Goal: Task Accomplishment & Management: Use online tool/utility

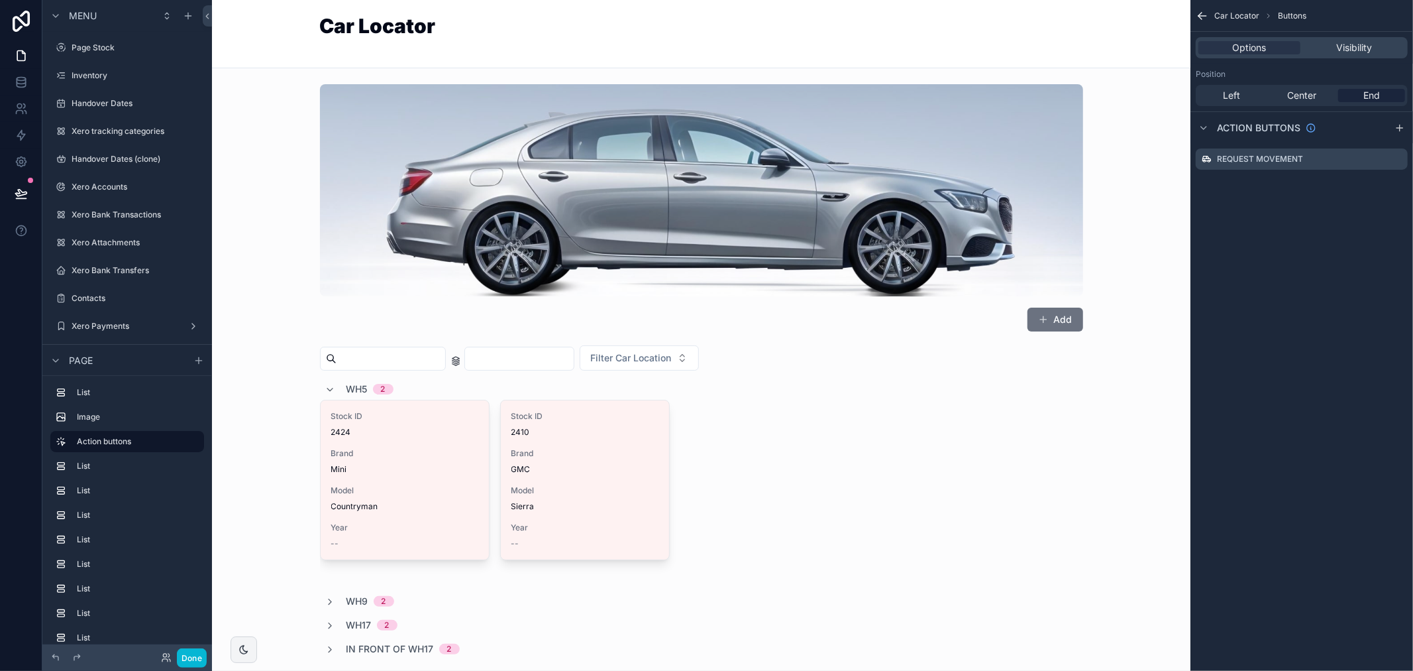
scroll to position [1767, 0]
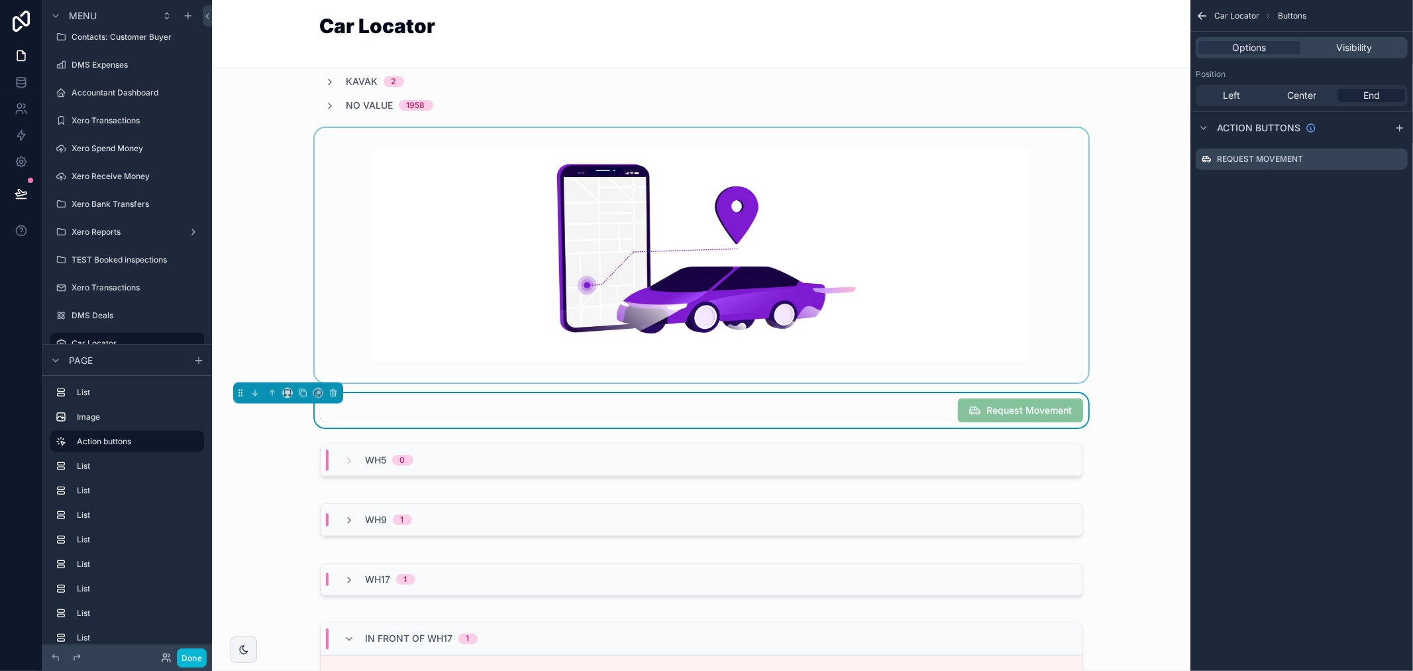
click at [766, 286] on div "scrollable content" at bounding box center [701, 255] width 957 height 254
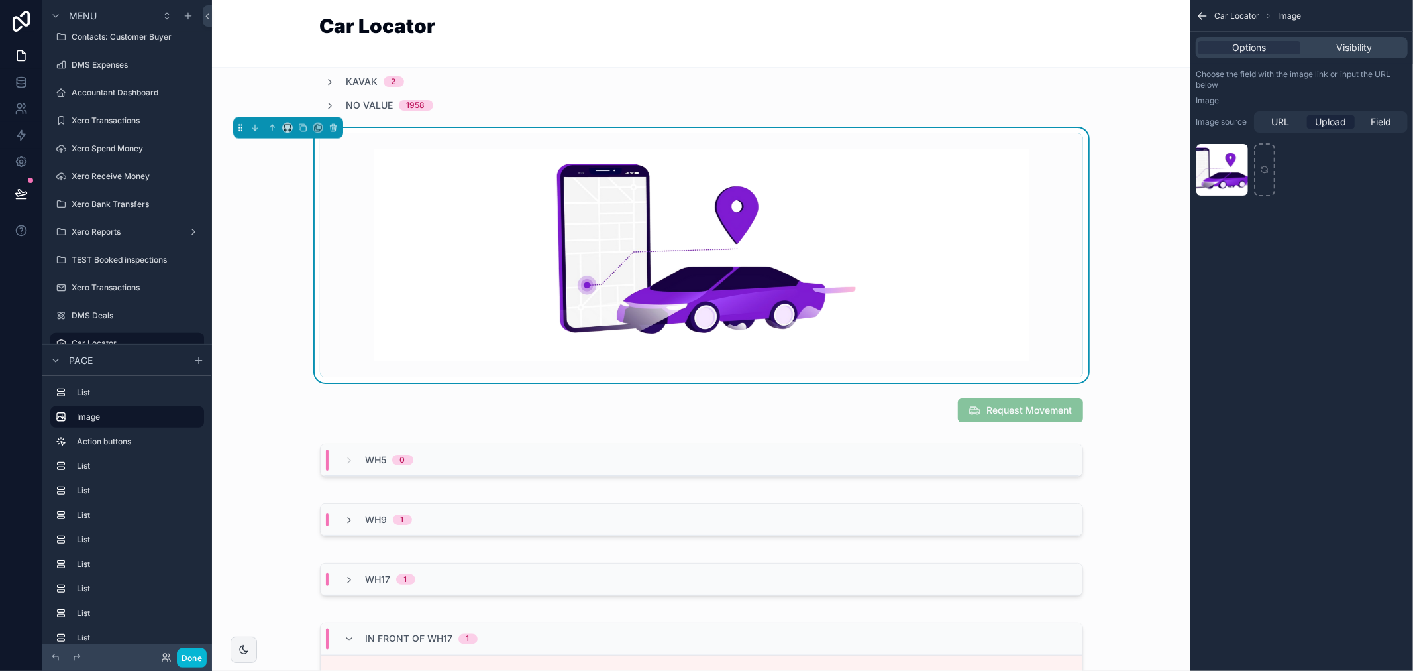
click at [766, 286] on img "scrollable content" at bounding box center [702, 255] width 656 height 212
click at [1238, 181] on div "Untitled-design-(3) .png" at bounding box center [1223, 188] width 52 height 16
click at [1262, 174] on icon "scrollable content" at bounding box center [1264, 169] width 9 height 9
type input "**********"
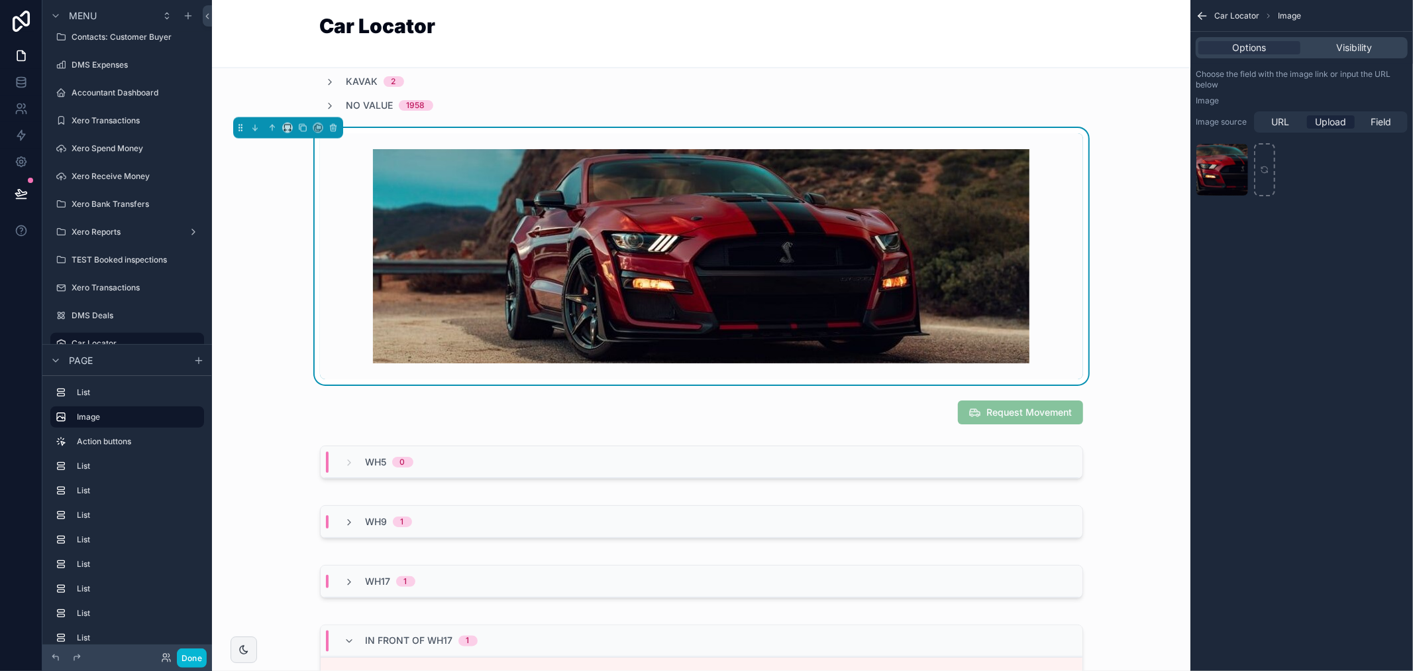
click at [1363, 422] on div "Car Locator Image Options Visibility Choose the field with the image link or in…" at bounding box center [1302, 335] width 223 height 671
drag, startPoint x: 1312, startPoint y: 392, endPoint x: 1303, endPoint y: 386, distance: 10.1
click at [1310, 392] on div "Car Locator Image Options Visibility Choose the field with the image link or in…" at bounding box center [1302, 335] width 223 height 671
click at [1263, 176] on div "scrollable content" at bounding box center [1264, 169] width 21 height 53
type input "**********"
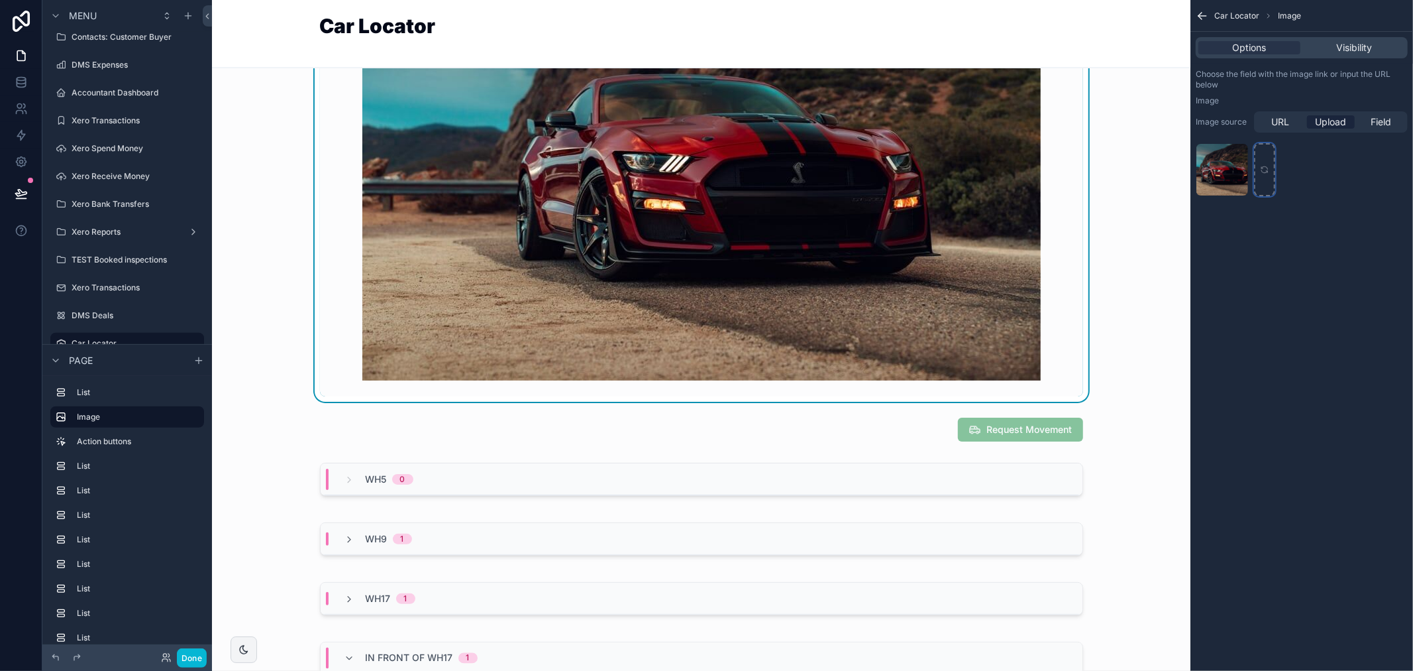
scroll to position [1840, 0]
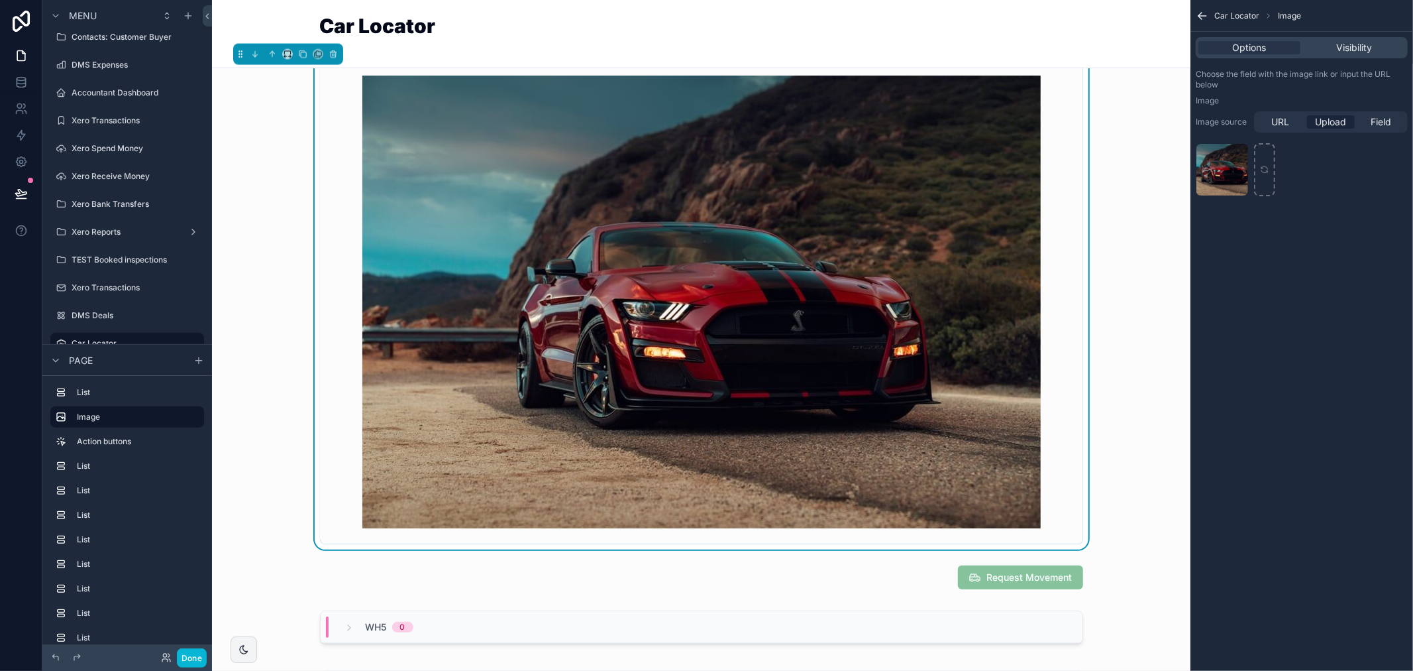
click at [1270, 440] on div "Car Locator Image Options Visibility Choose the field with the image link or in…" at bounding box center [1302, 335] width 223 height 671
drag, startPoint x: 1074, startPoint y: 543, endPoint x: 1019, endPoint y: 386, distance: 166.4
click at [1019, 386] on div "scrollable content" at bounding box center [701, 302] width 763 height 484
click at [1074, 498] on div "scrollable content" at bounding box center [701, 302] width 763 height 484
click at [1026, 475] on img "scrollable content" at bounding box center [701, 302] width 679 height 453
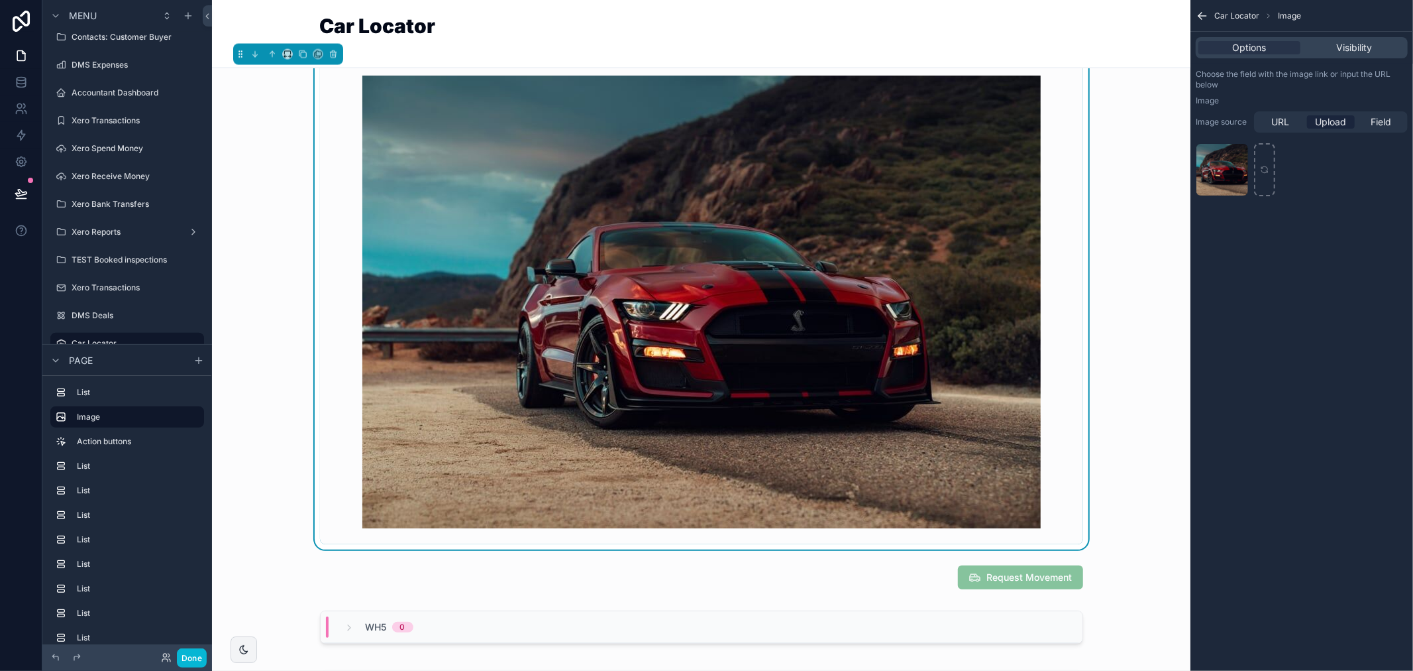
click at [1078, 541] on div "scrollable content" at bounding box center [701, 301] width 957 height 495
drag, startPoint x: 1075, startPoint y: 541, endPoint x: 891, endPoint y: 274, distance: 324.4
click at [895, 276] on div "scrollable content" at bounding box center [701, 302] width 763 height 484
click at [891, 274] on img "scrollable content" at bounding box center [701, 302] width 679 height 453
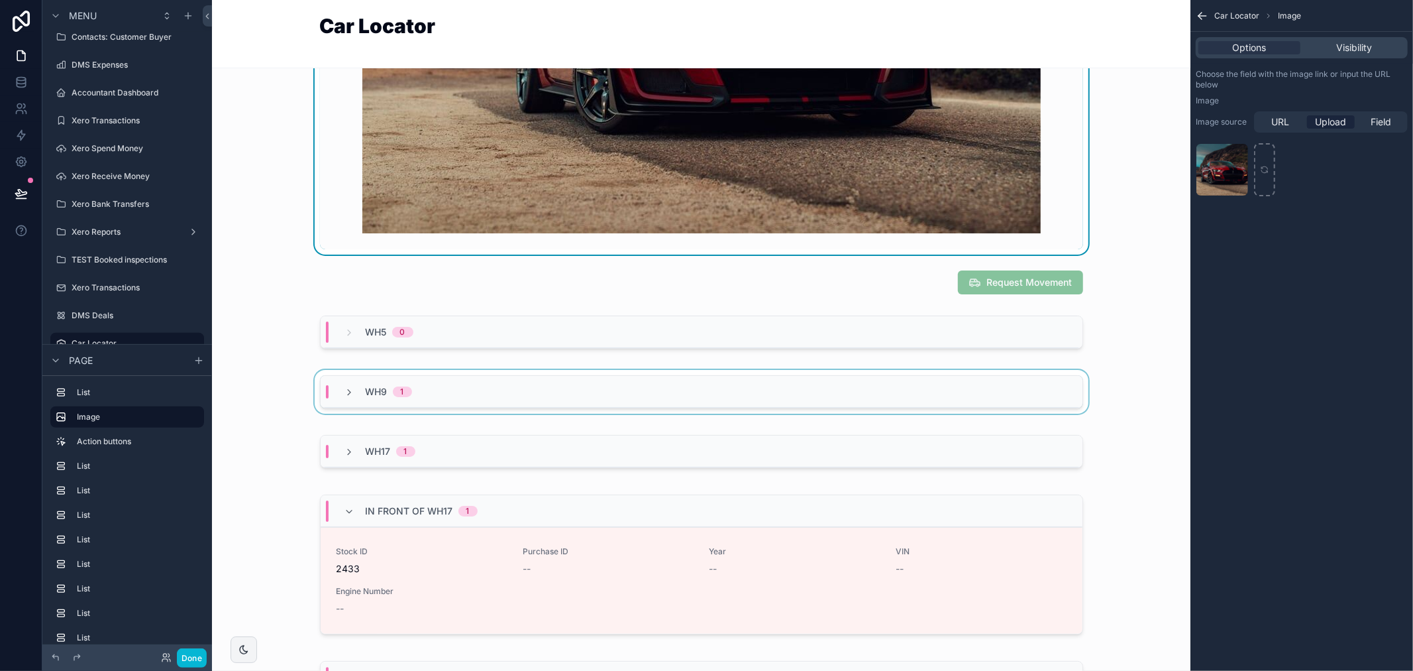
scroll to position [2061, 0]
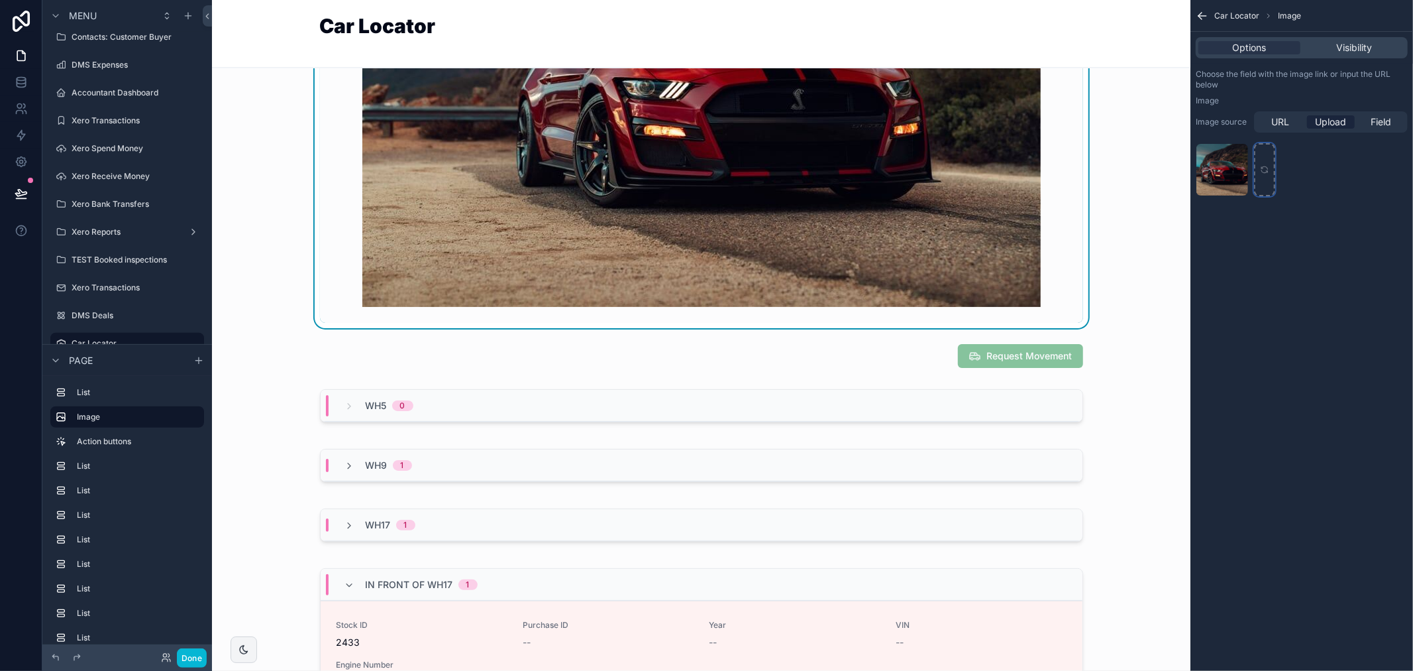
click at [1261, 172] on icon "scrollable content" at bounding box center [1264, 169] width 9 height 9
type input "**********"
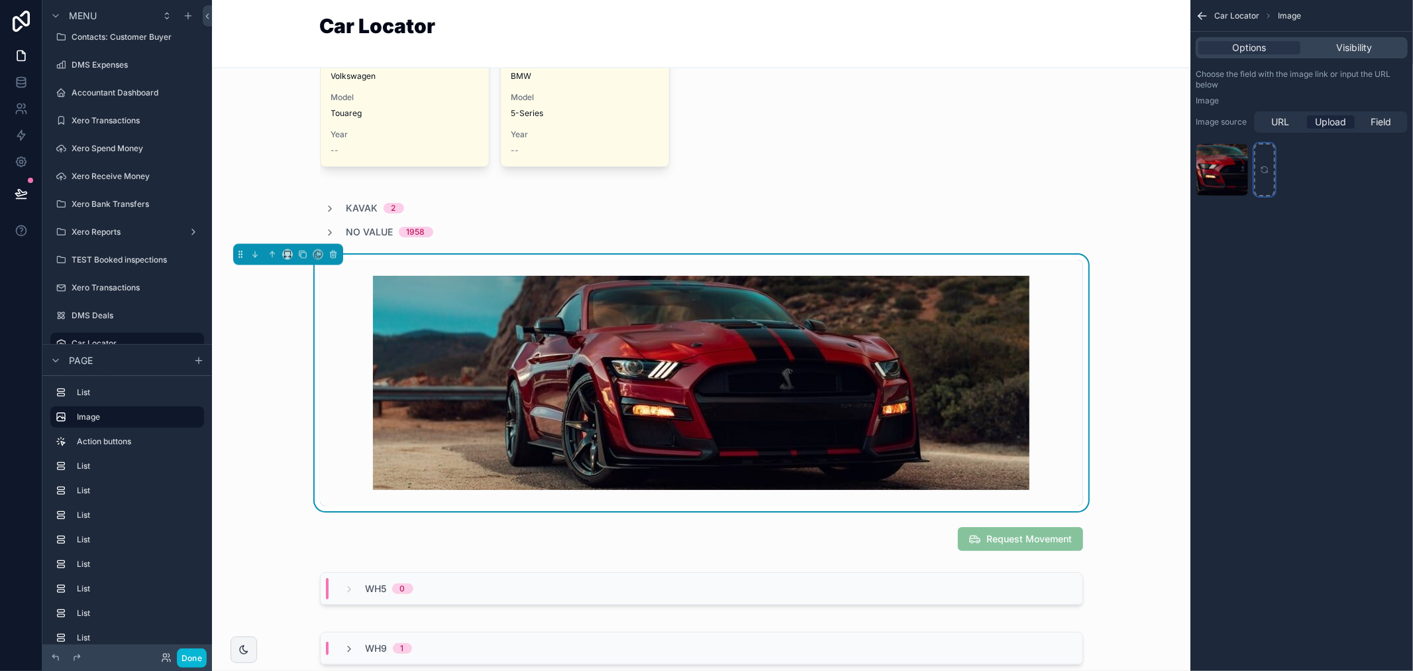
scroll to position [1619, 0]
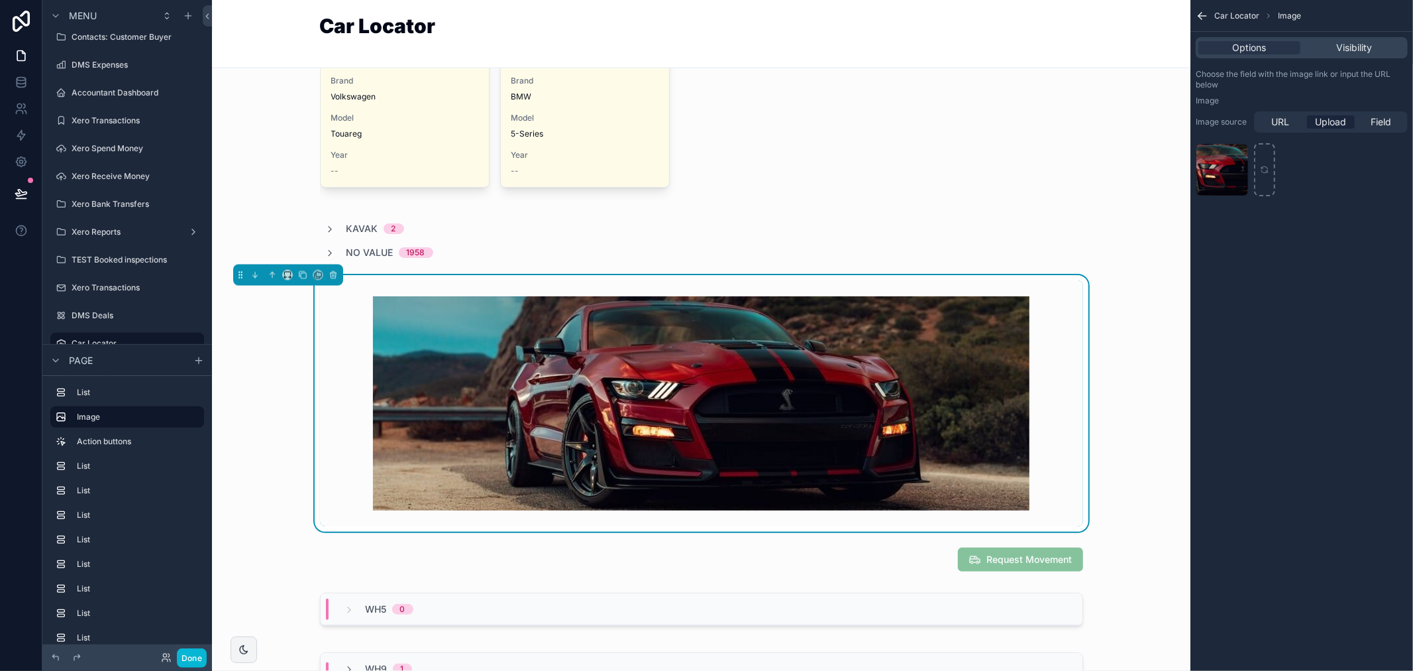
click at [1321, 375] on div "Car Locator Image Options Visibility Choose the field with the image link or in…" at bounding box center [1302, 335] width 223 height 671
click at [192, 653] on button "Done" at bounding box center [192, 657] width 30 height 19
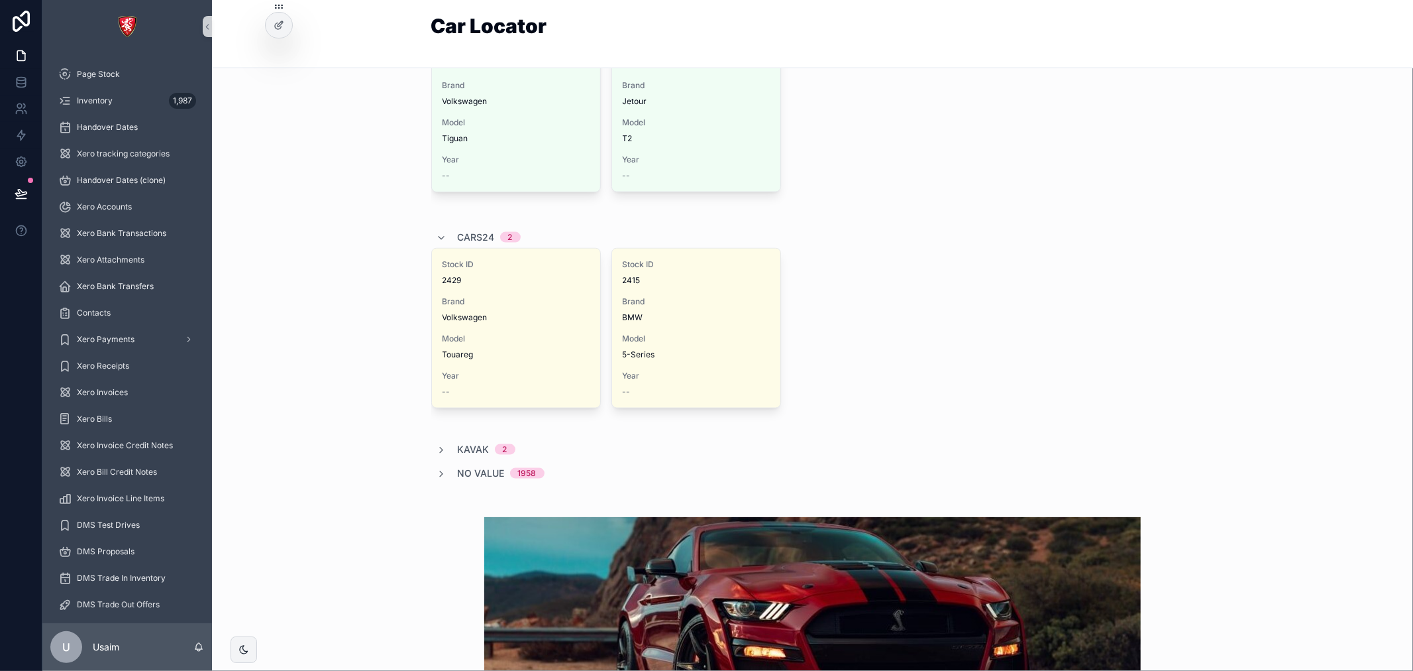
scroll to position [1693, 0]
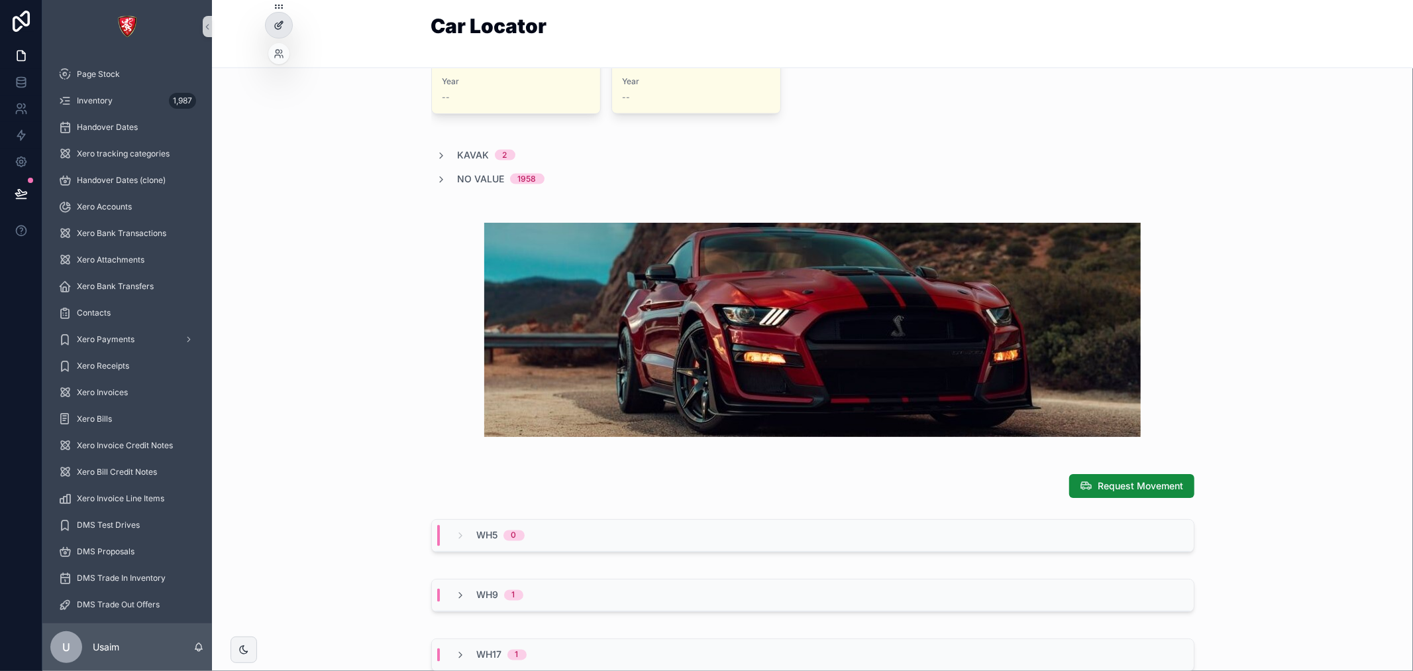
click at [282, 23] on icon at bounding box center [281, 22] width 1 height 1
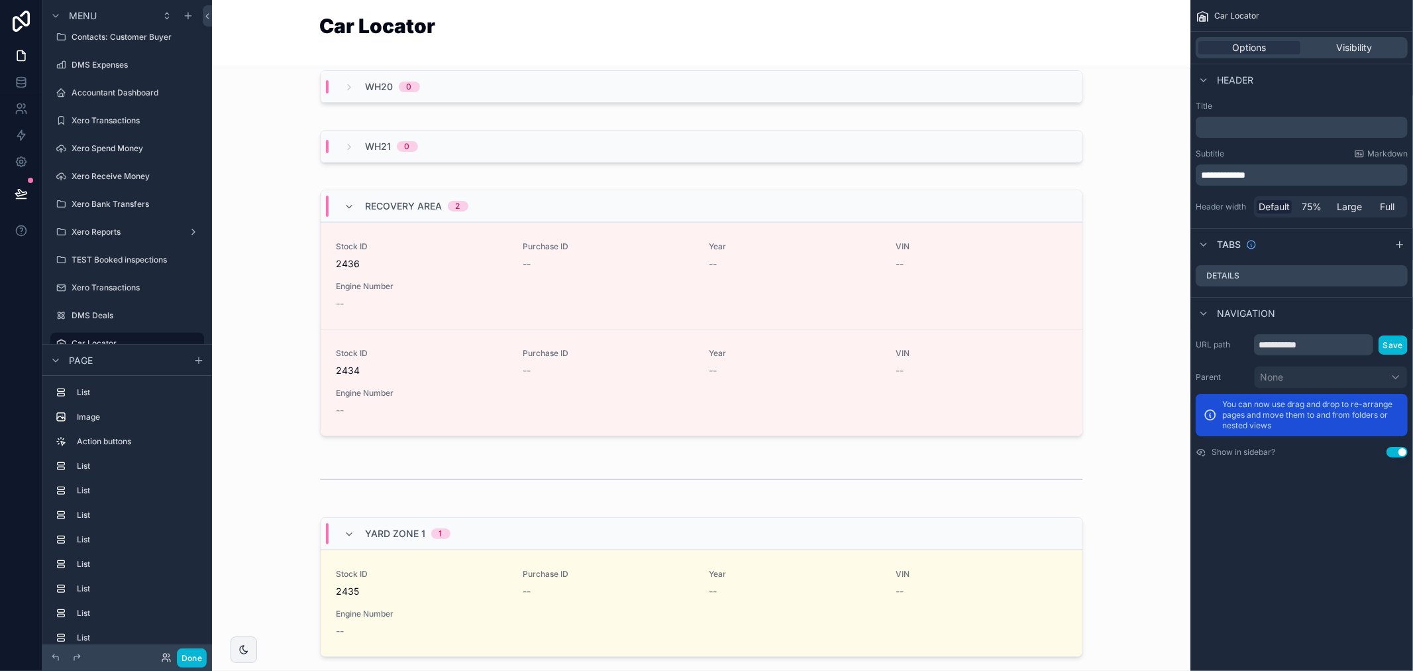
scroll to position [2871, 0]
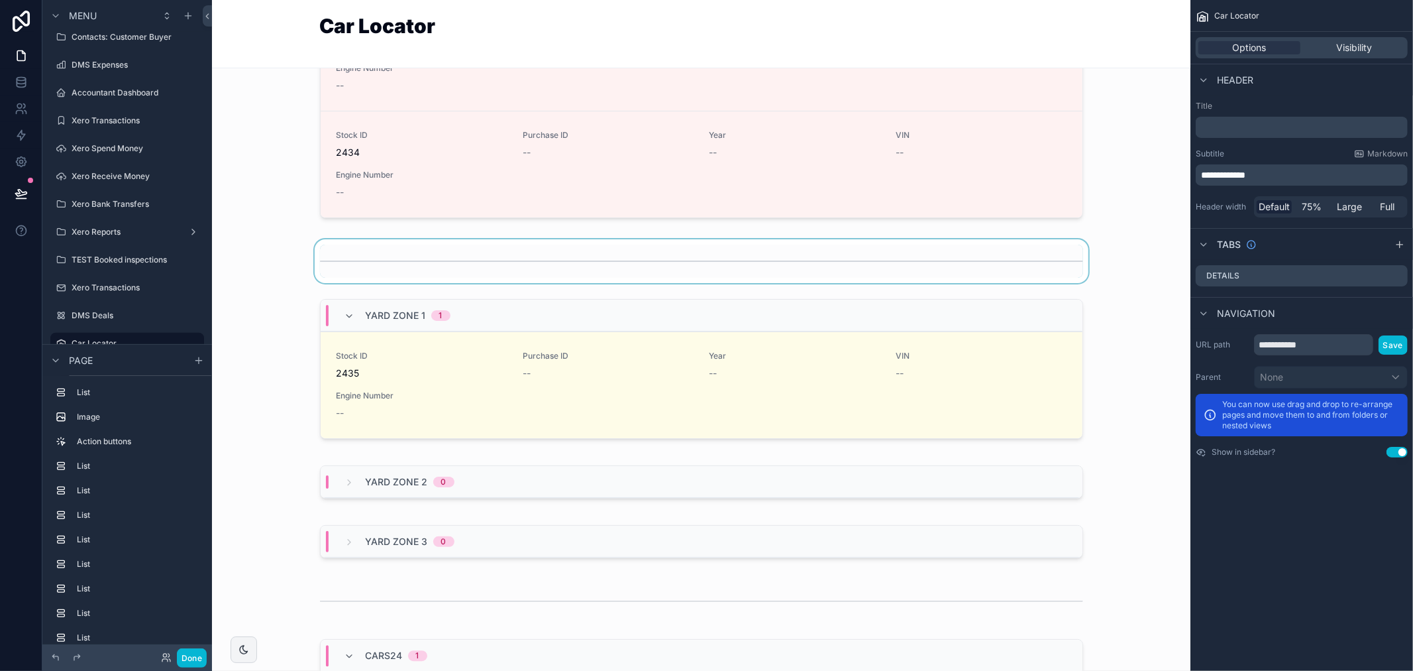
click at [542, 267] on div "scrollable content" at bounding box center [701, 261] width 957 height 44
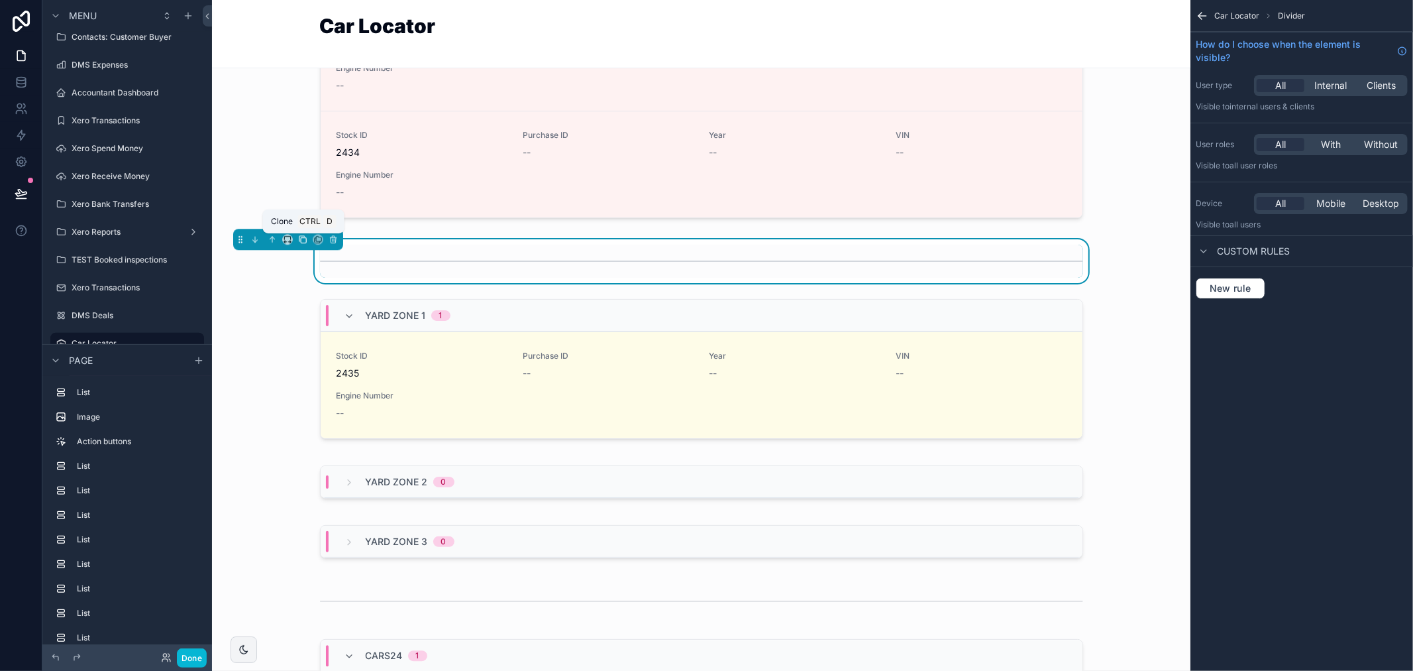
click at [300, 241] on icon "scrollable content" at bounding box center [302, 238] width 5 height 5
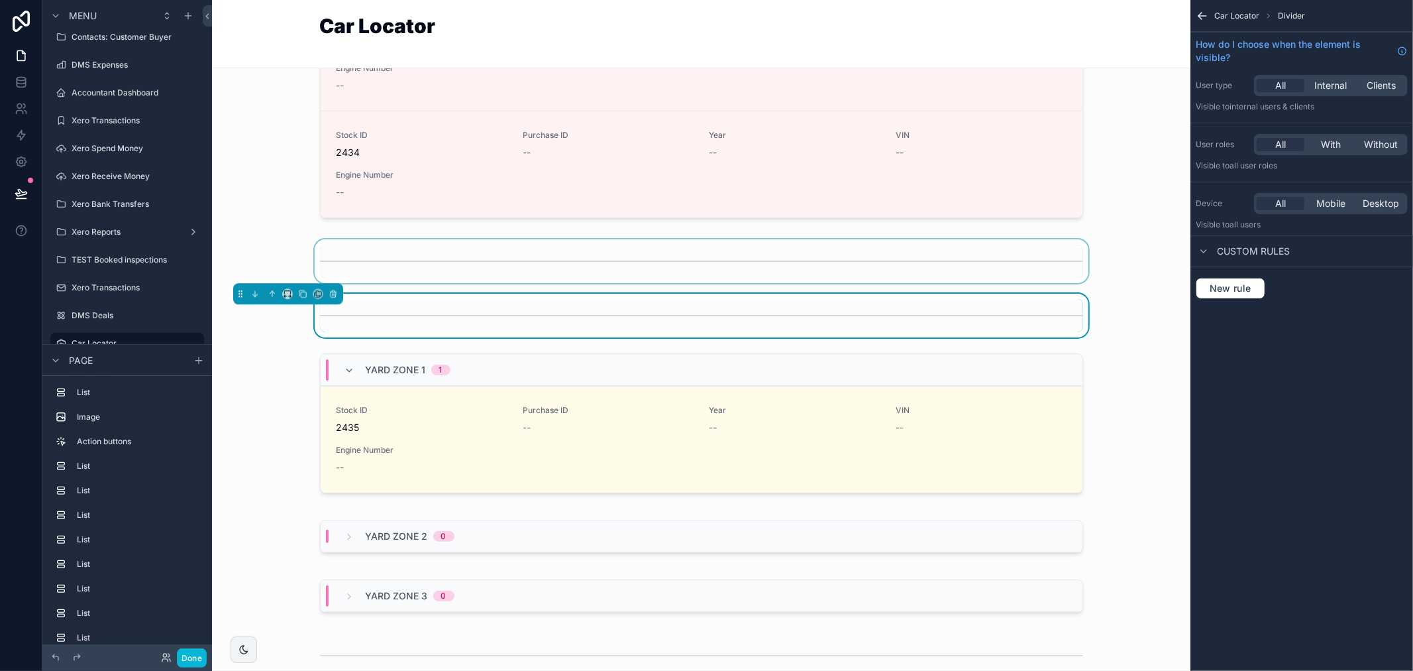
click at [349, 266] on div "scrollable content" at bounding box center [701, 261] width 957 height 44
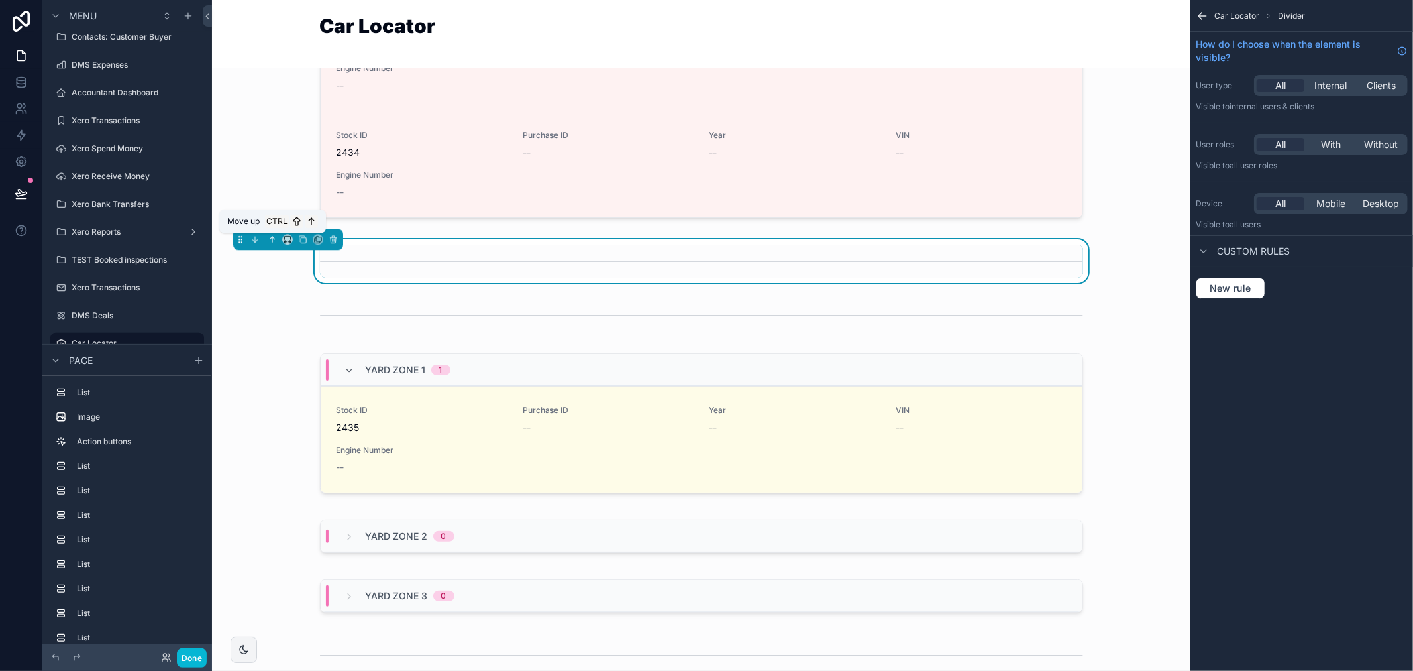
click at [270, 236] on icon "scrollable content" at bounding box center [272, 239] width 9 height 9
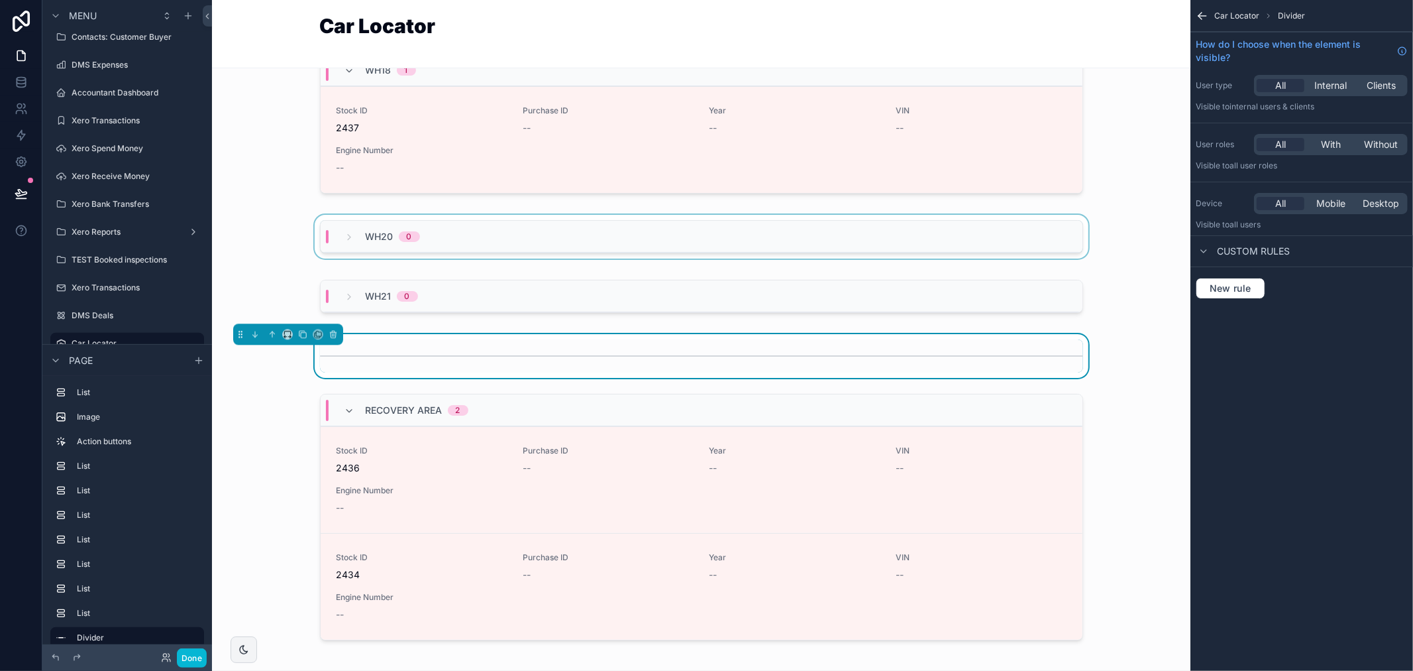
scroll to position [2503, 0]
click at [274, 334] on icon "scrollable content" at bounding box center [272, 334] width 9 height 9
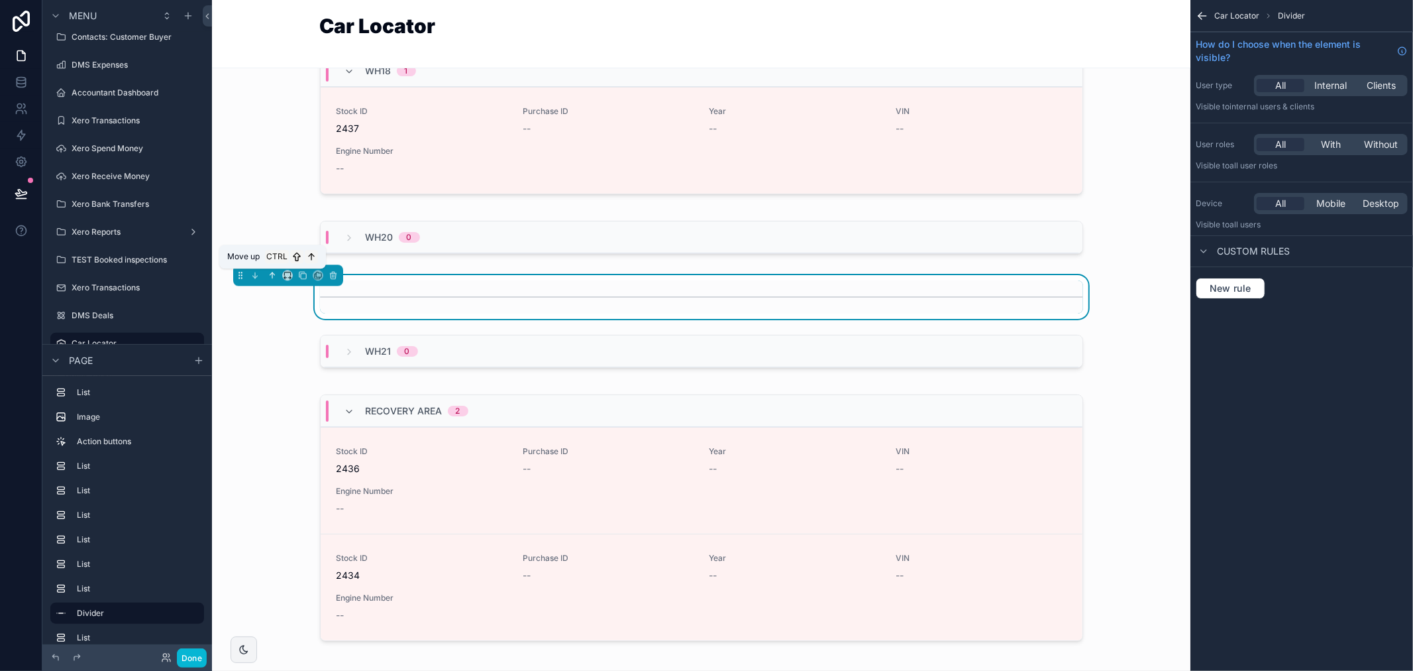
click at [272, 278] on icon "scrollable content" at bounding box center [272, 274] width 9 height 9
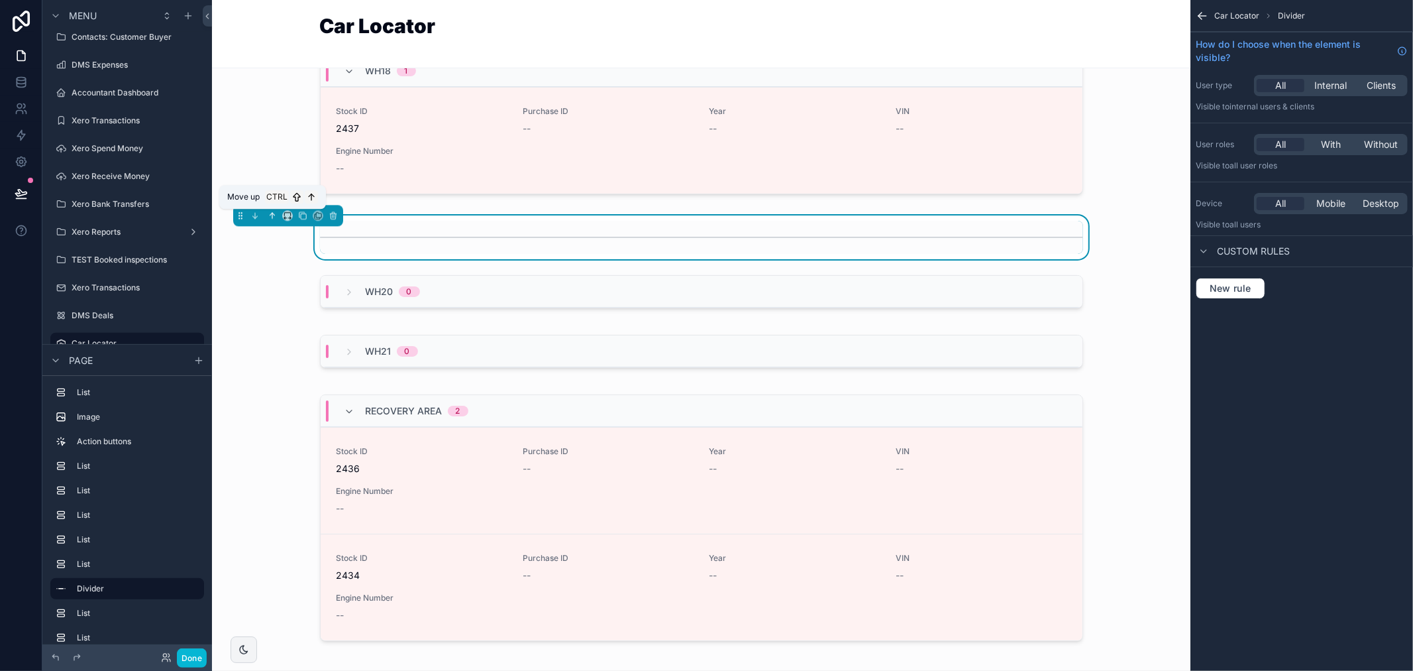
click at [270, 214] on icon "scrollable content" at bounding box center [271, 214] width 3 height 3
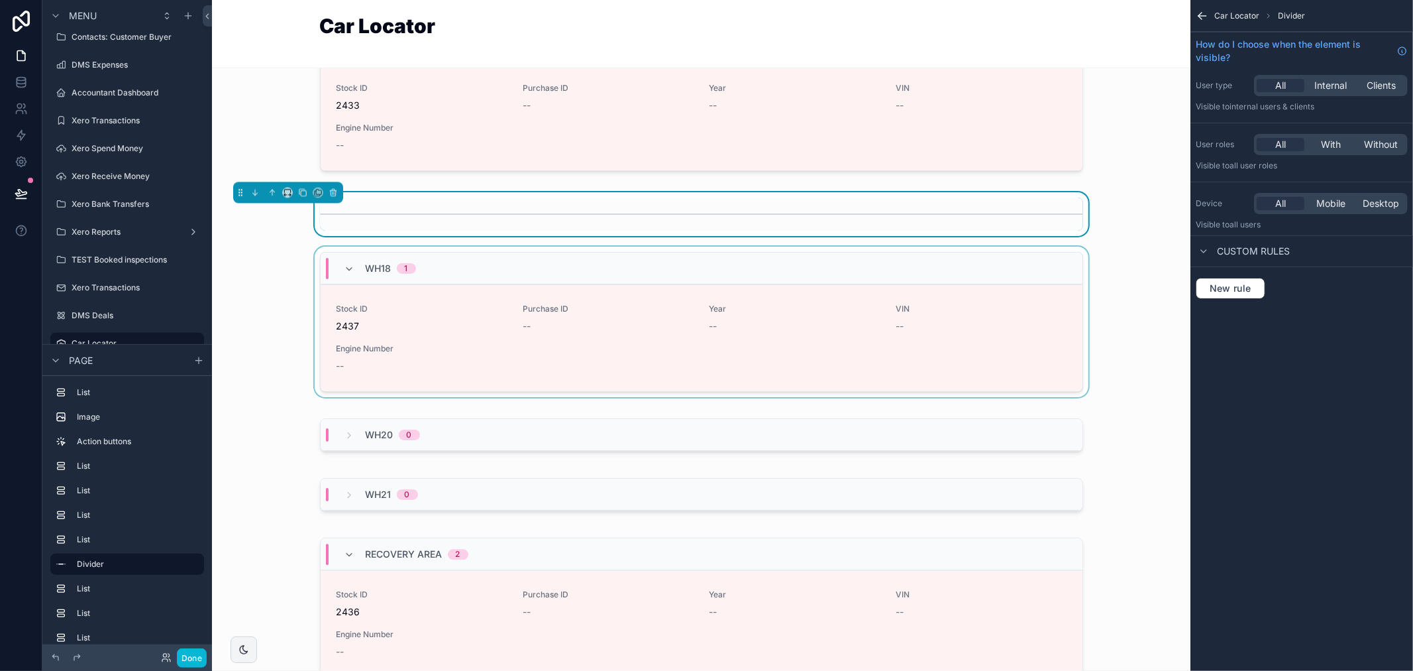
scroll to position [2282, 0]
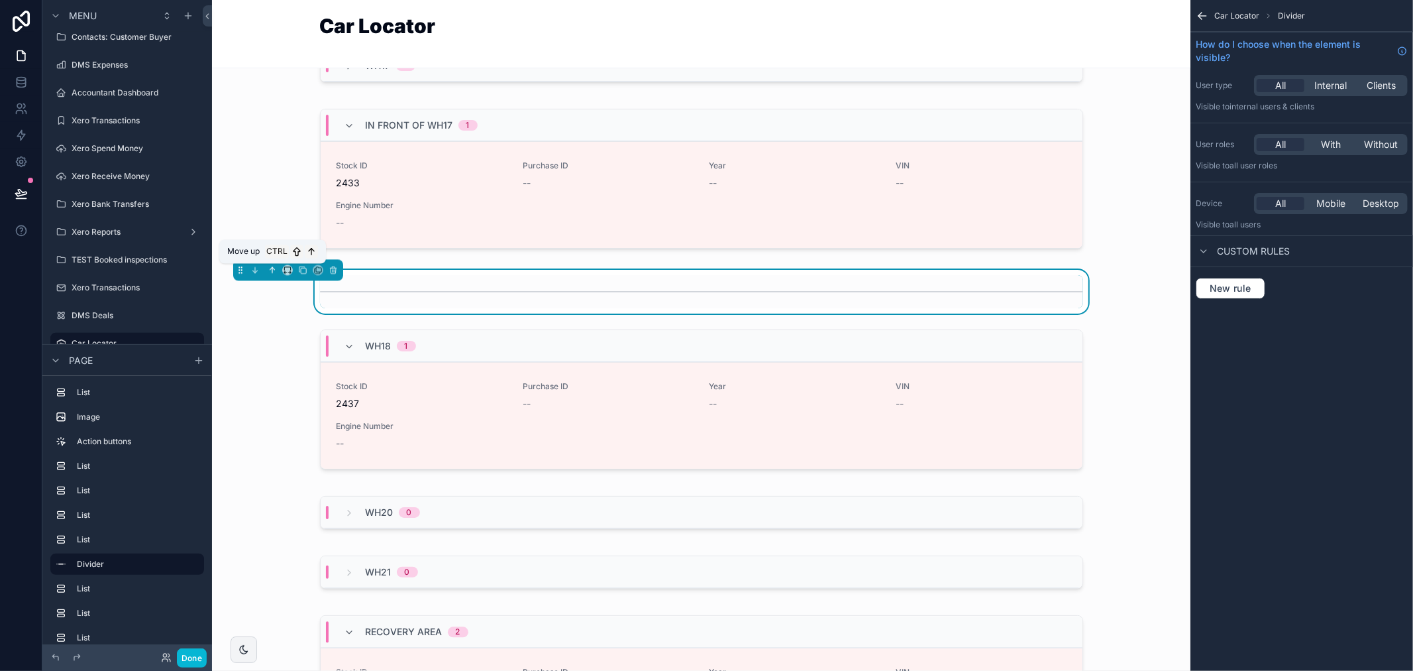
click at [270, 270] on icon "scrollable content" at bounding box center [272, 269] width 9 height 9
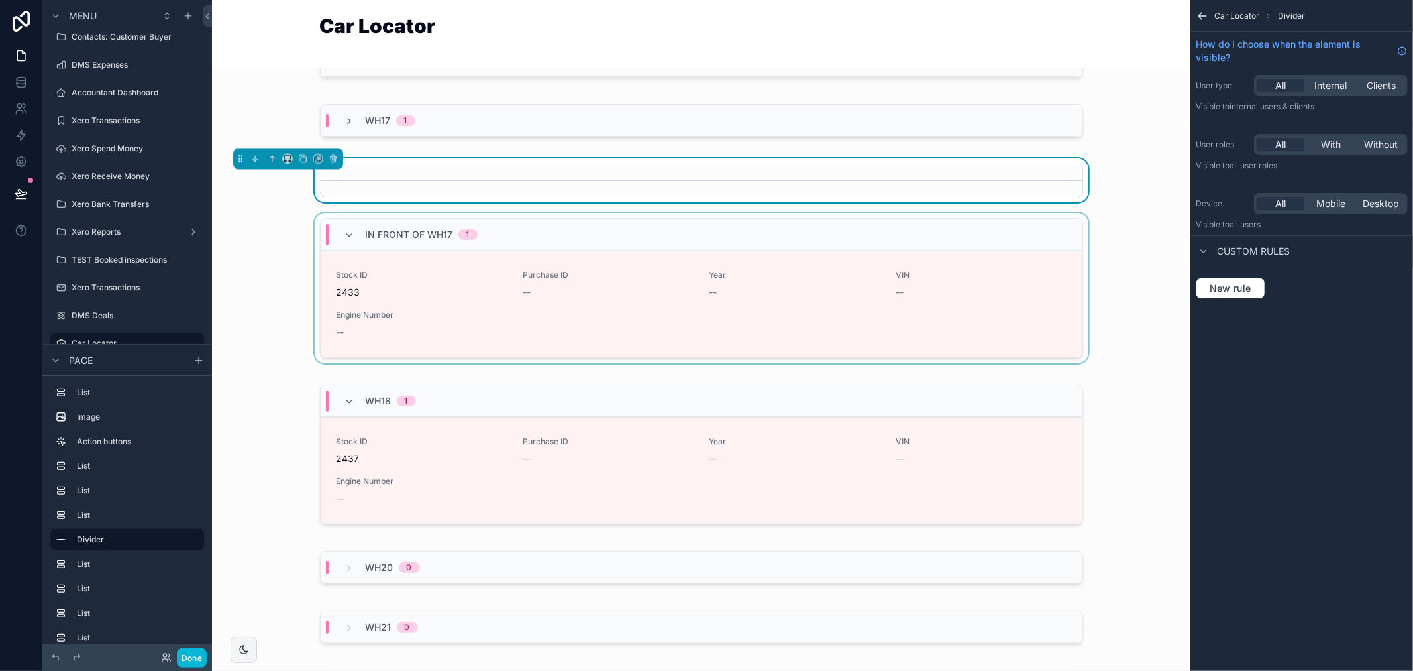
scroll to position [2061, 0]
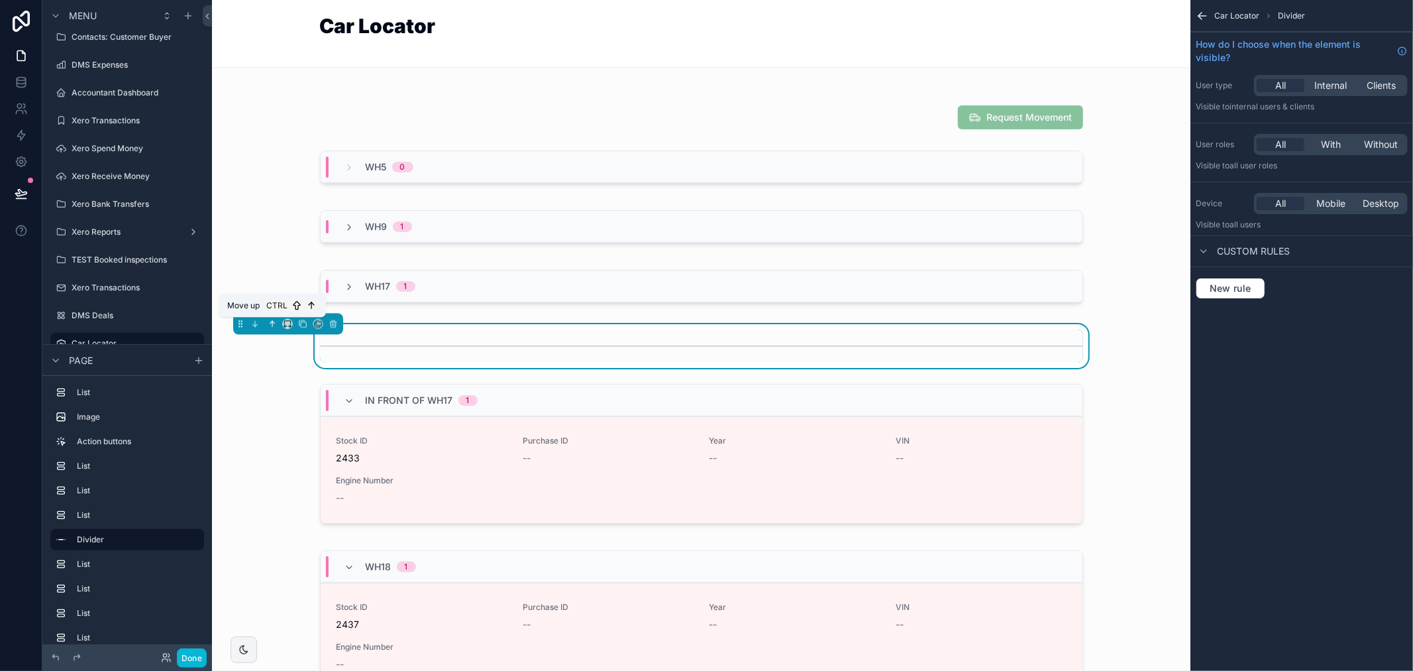
click at [273, 325] on icon "scrollable content" at bounding box center [272, 323] width 9 height 9
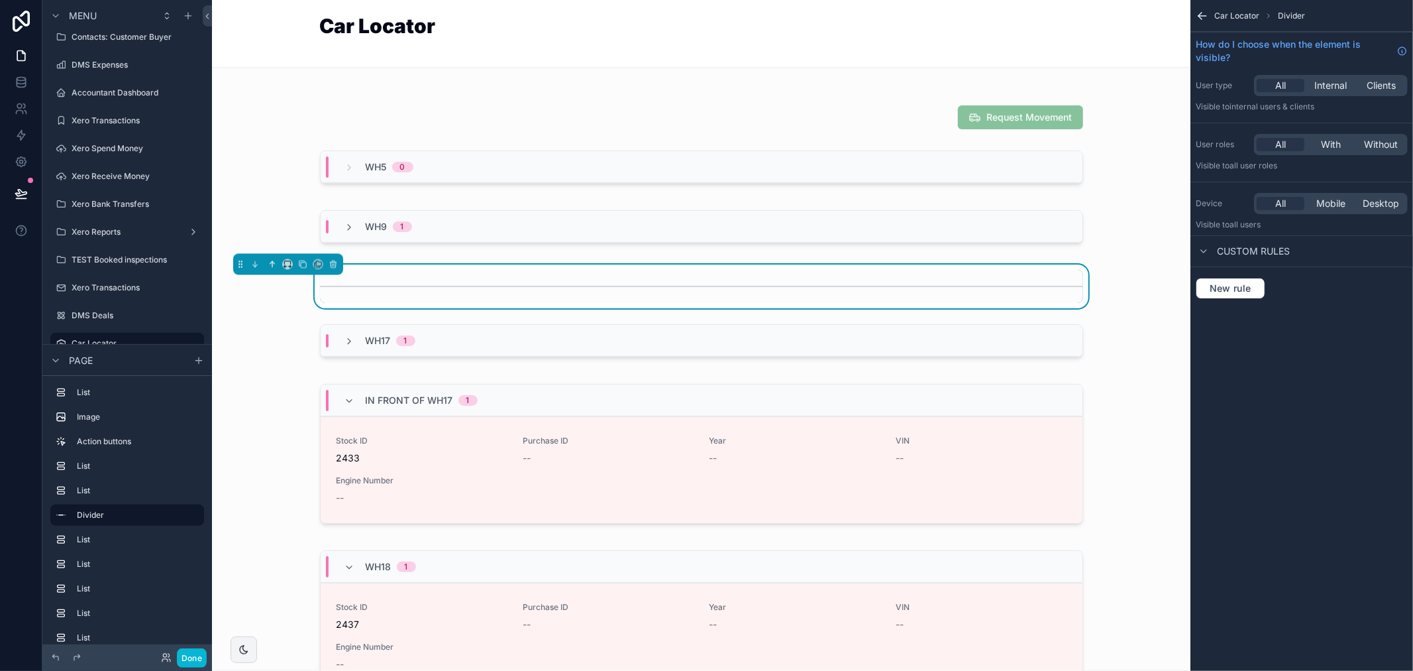
click at [274, 263] on icon "scrollable content" at bounding box center [272, 264] width 9 height 9
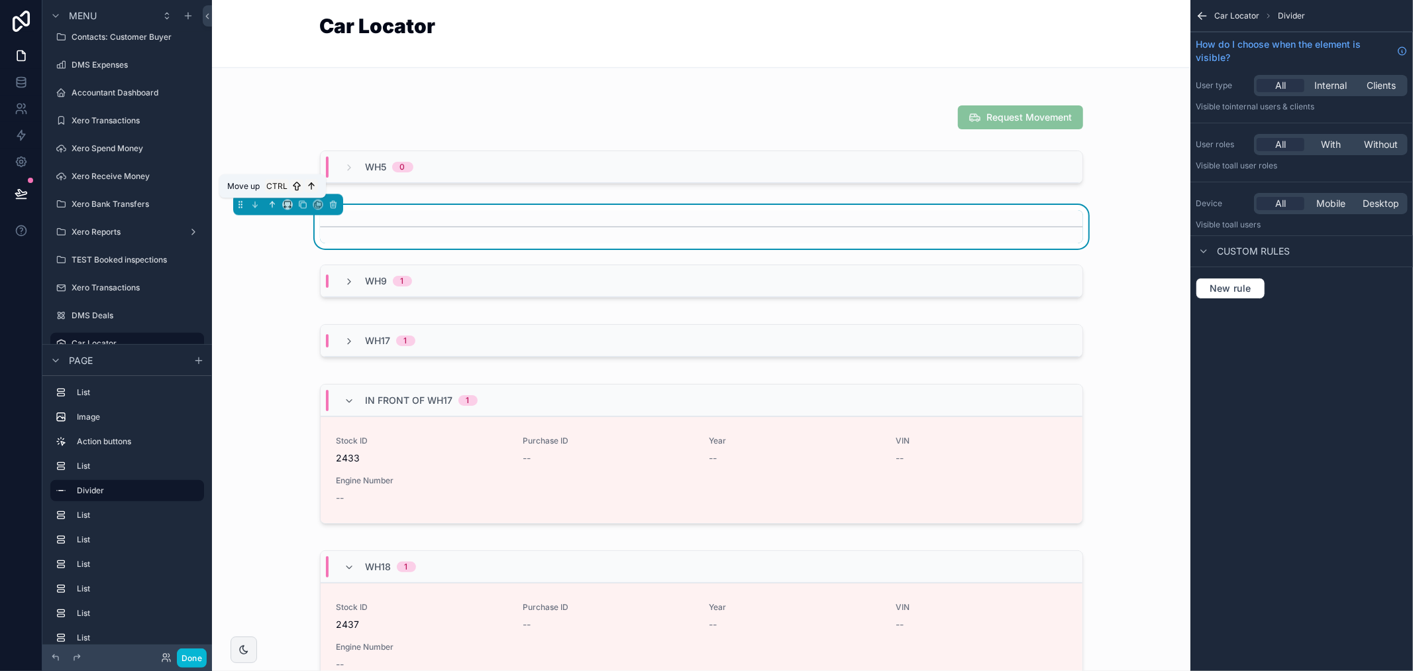
click at [270, 208] on icon "scrollable content" at bounding box center [272, 204] width 9 height 9
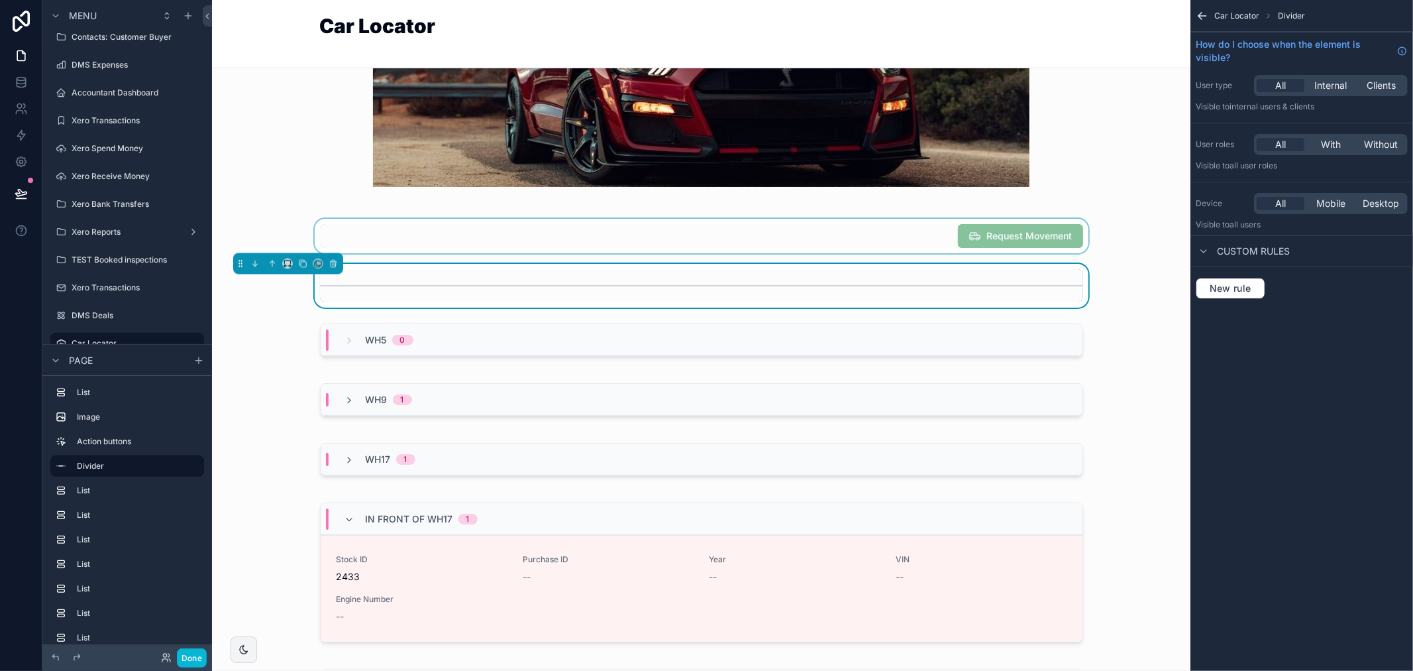
scroll to position [1914, 0]
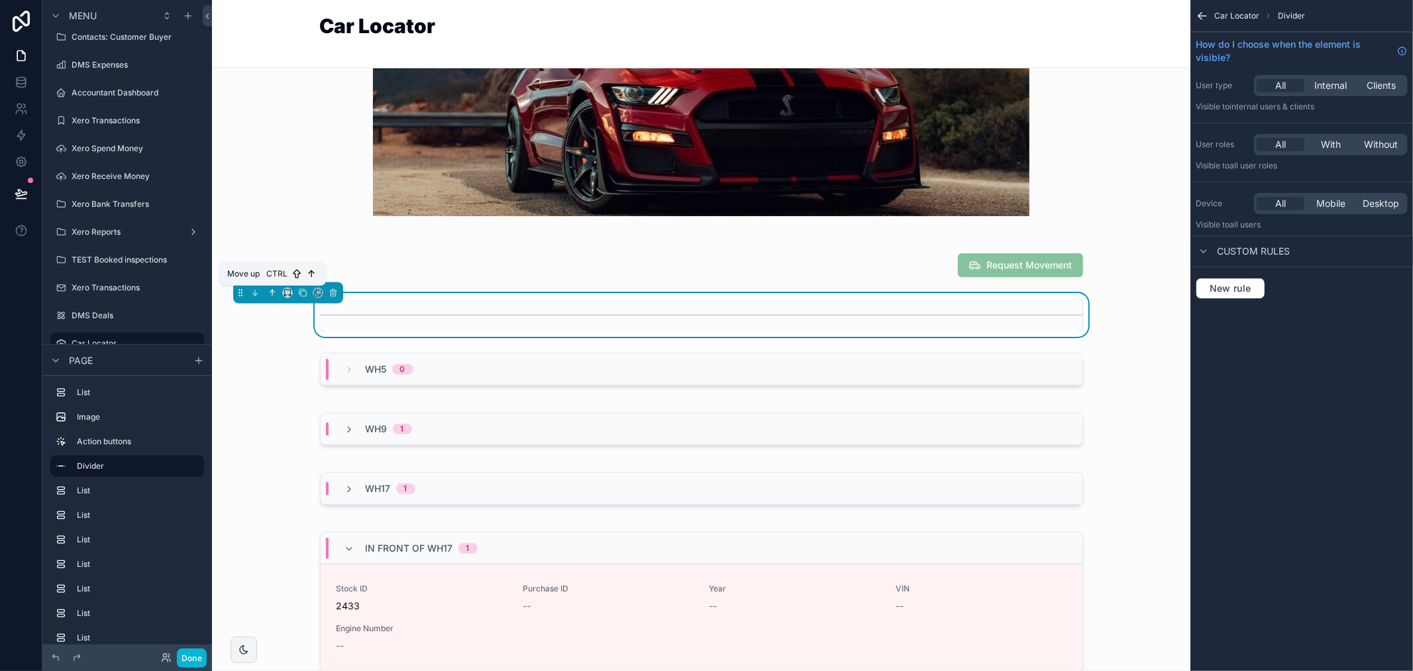
click at [269, 296] on icon "scrollable content" at bounding box center [272, 292] width 9 height 9
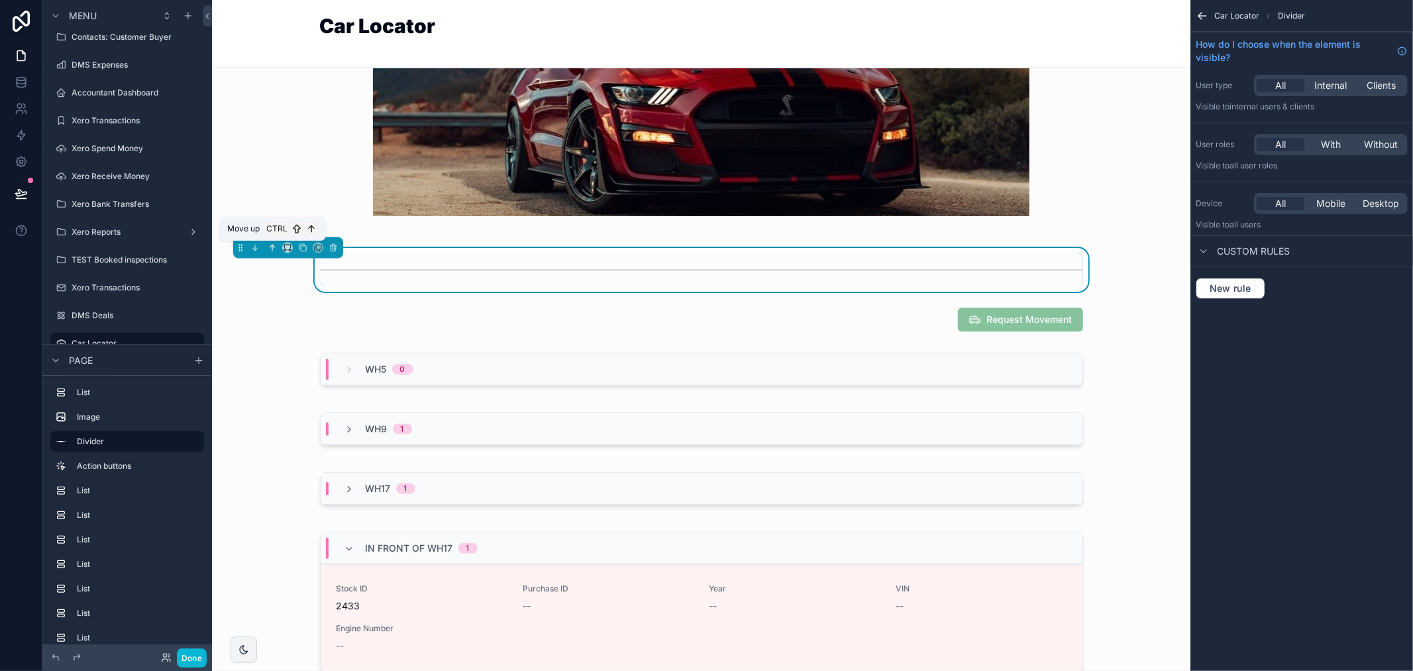
click at [270, 247] on icon "scrollable content" at bounding box center [271, 246] width 3 height 3
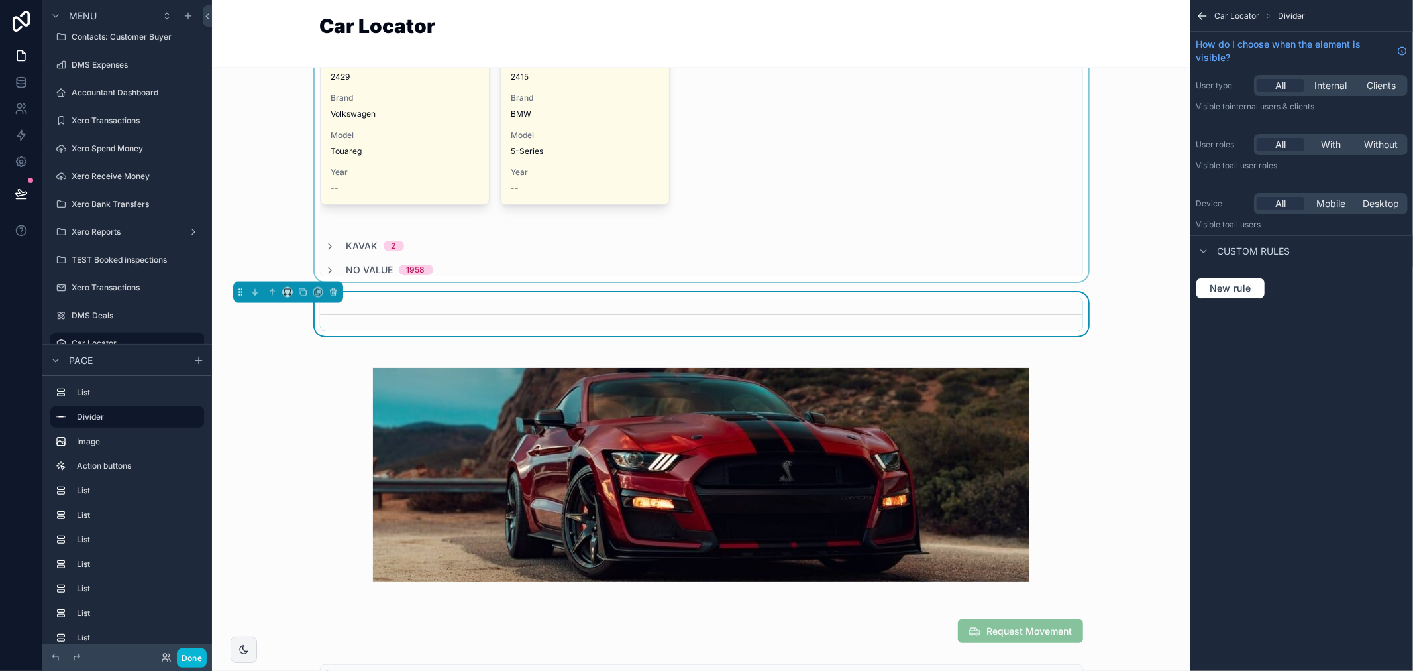
scroll to position [1546, 0]
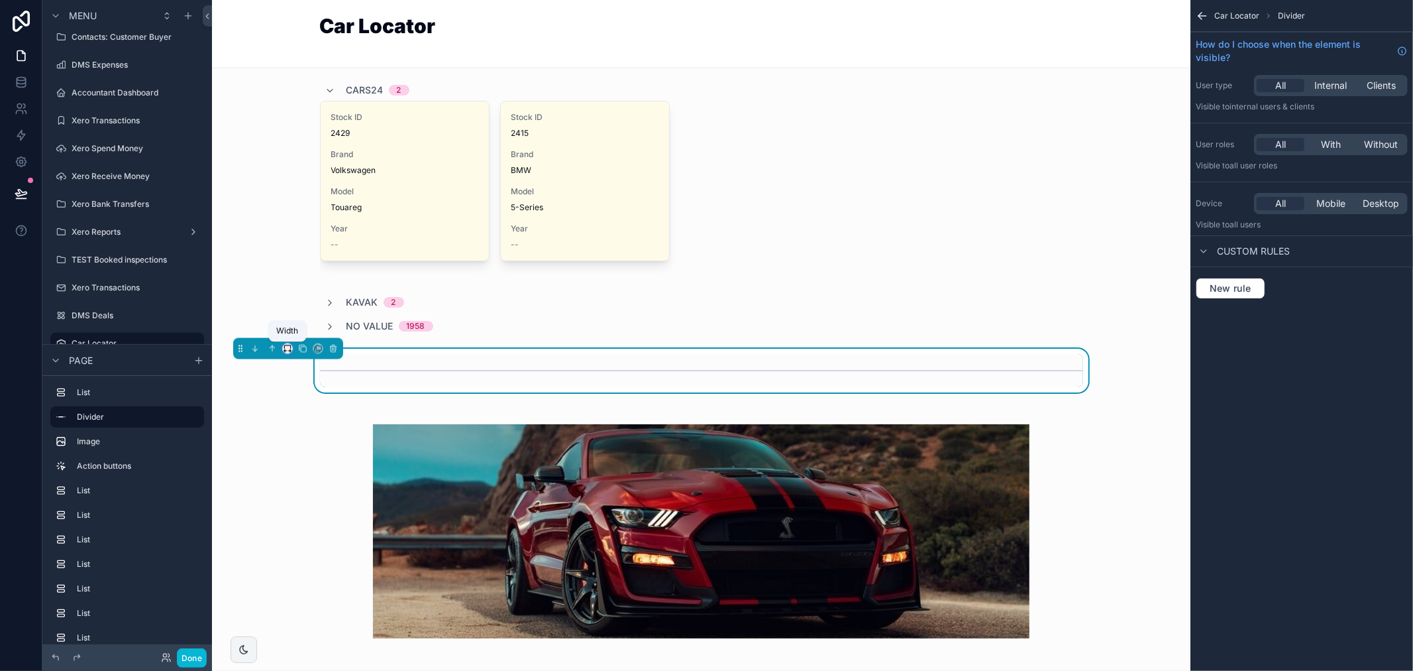
click at [288, 350] on icon "scrollable content" at bounding box center [287, 348] width 9 height 9
click at [308, 520] on span "Full width" at bounding box center [314, 525] width 41 height 16
click at [193, 659] on button "Done" at bounding box center [192, 657] width 30 height 19
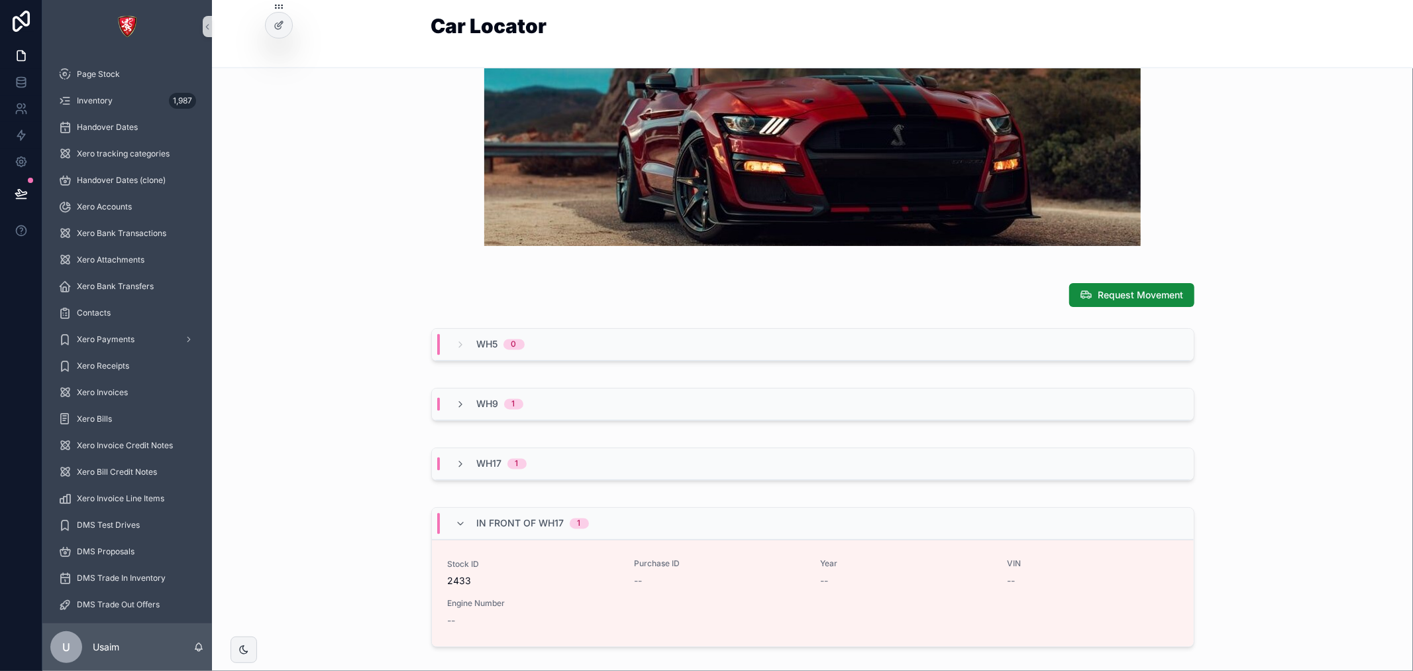
scroll to position [1865, 0]
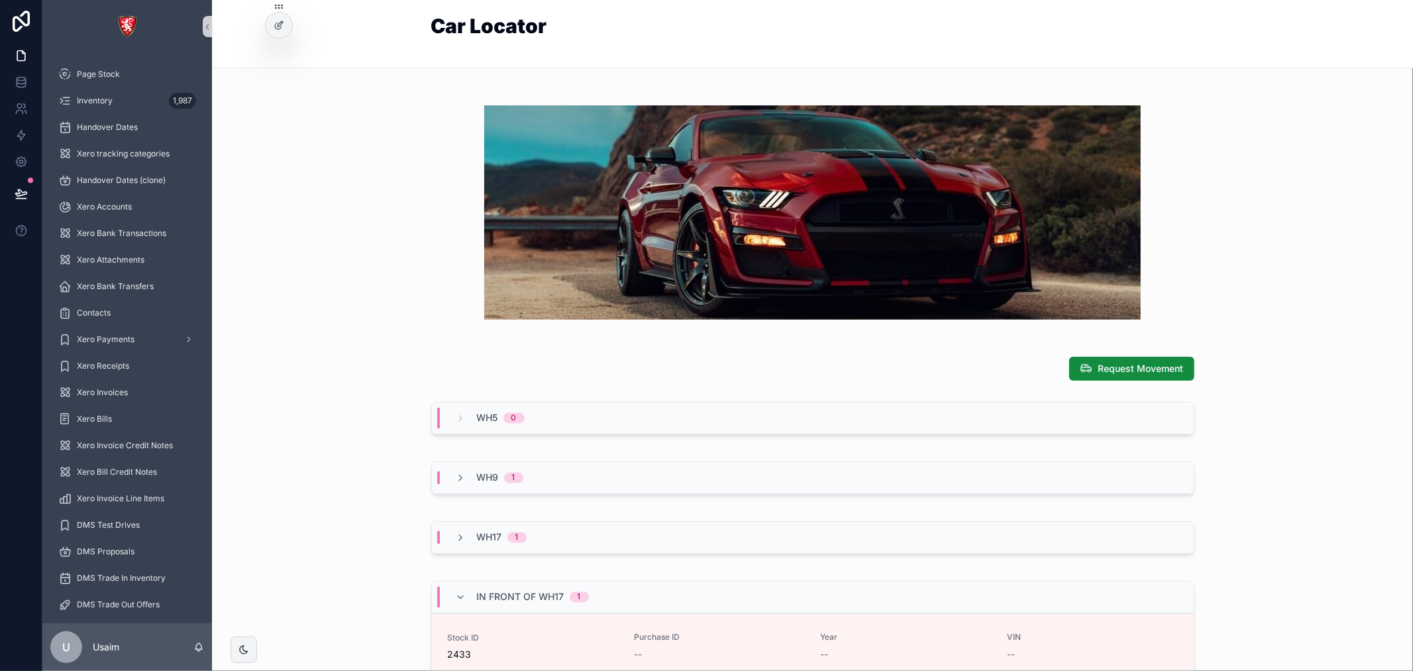
click at [787, 286] on img "scrollable content" at bounding box center [812, 212] width 657 height 214
click at [286, 25] on div at bounding box center [279, 25] width 27 height 25
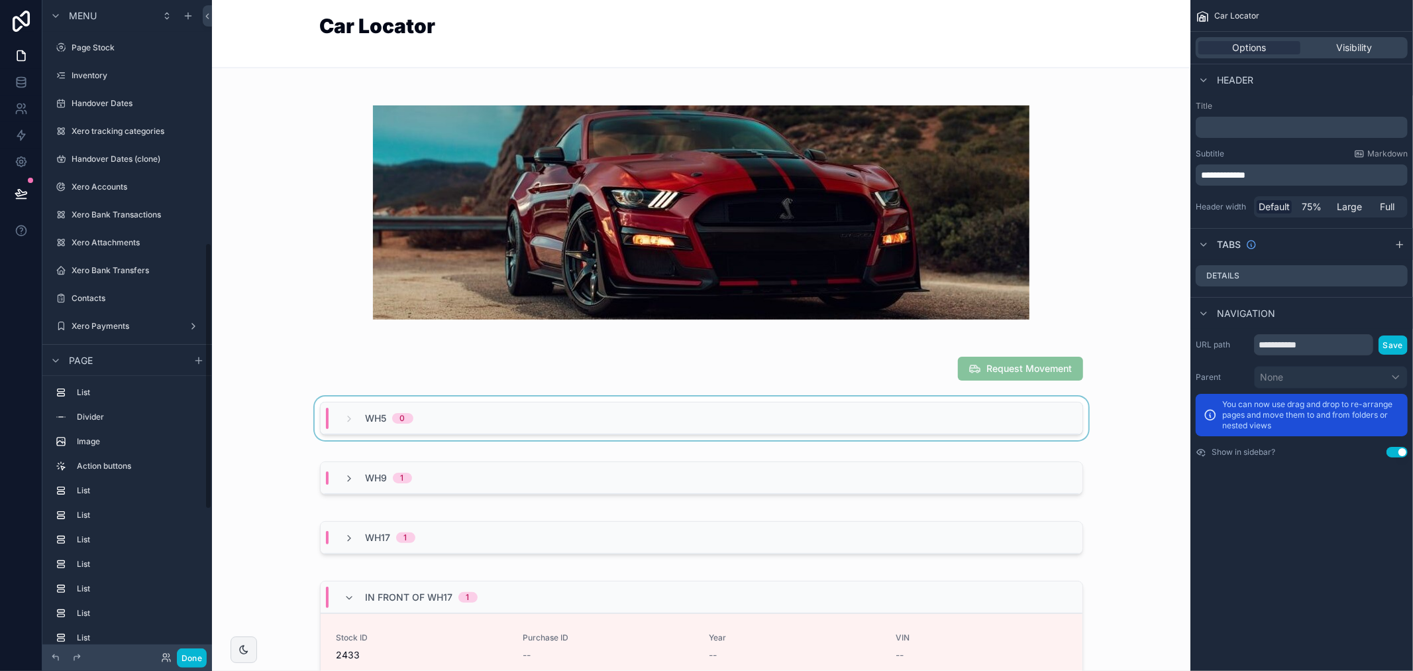
scroll to position [595, 0]
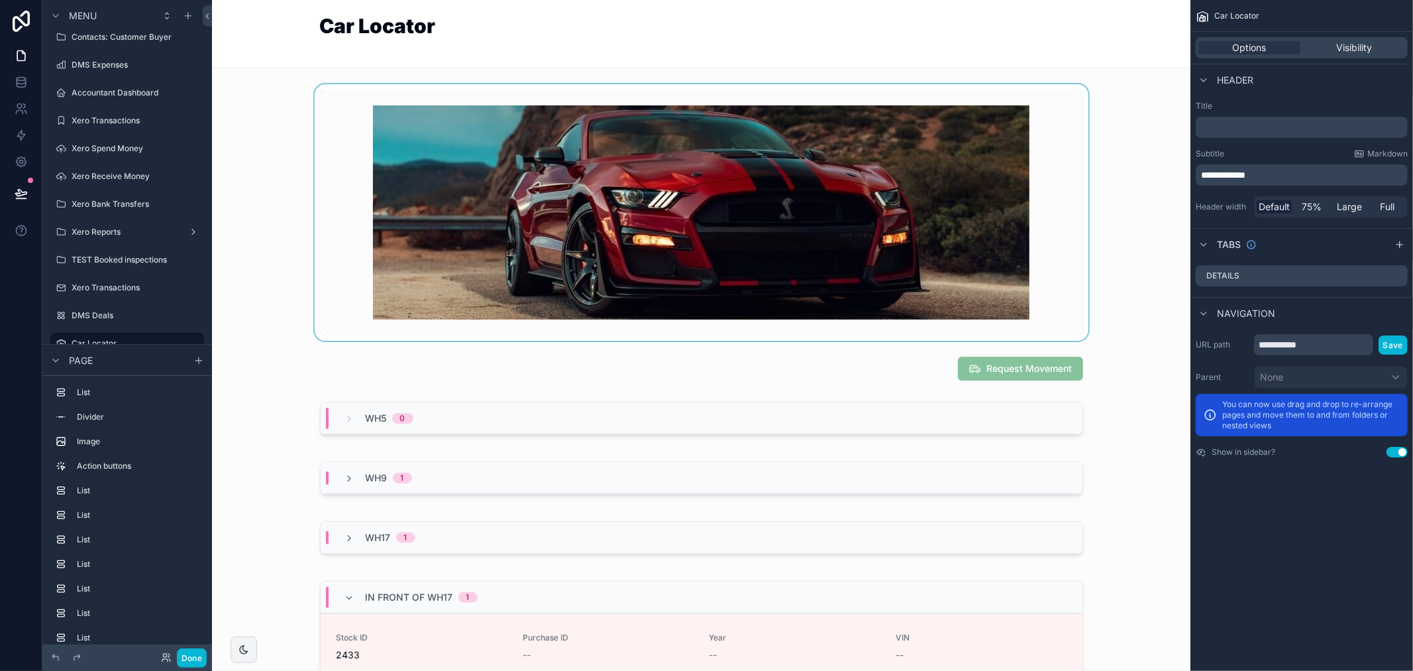
click at [460, 316] on div "scrollable content" at bounding box center [701, 212] width 957 height 256
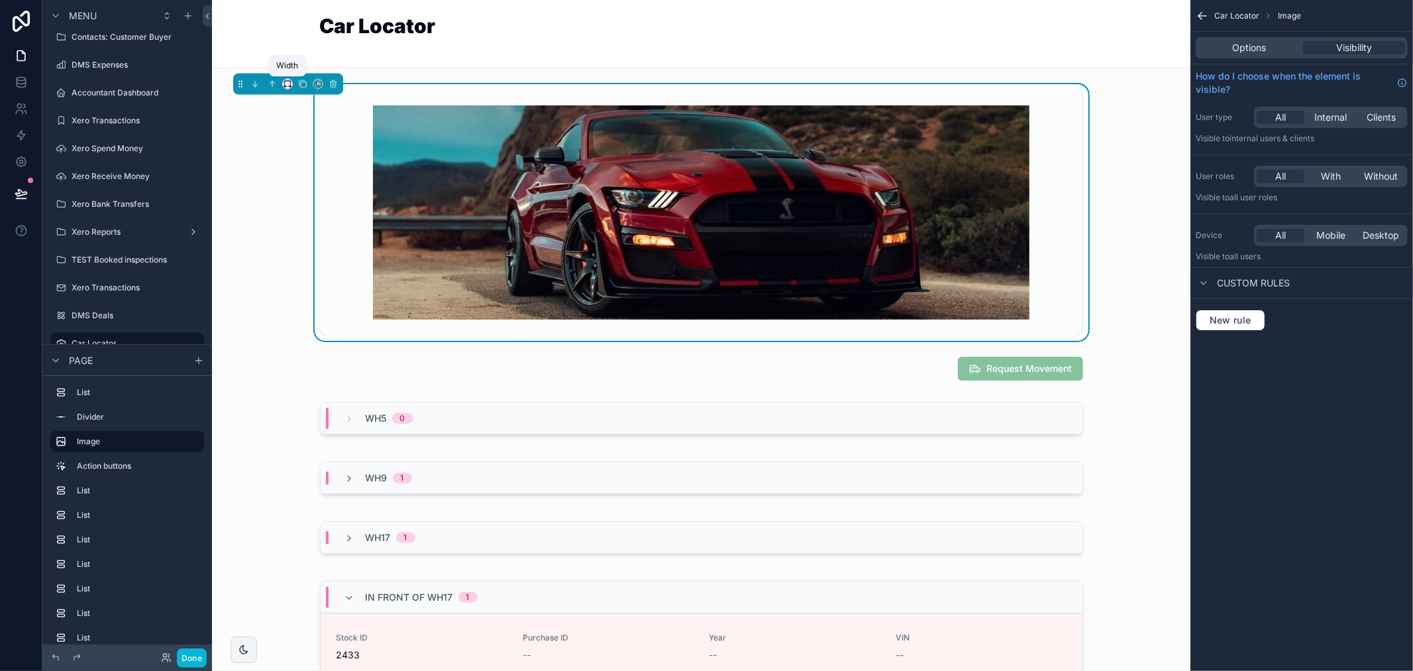
click at [284, 84] on icon "scrollable content" at bounding box center [287, 84] width 9 height 9
click at [313, 260] on span "Full width" at bounding box center [314, 260] width 41 height 16
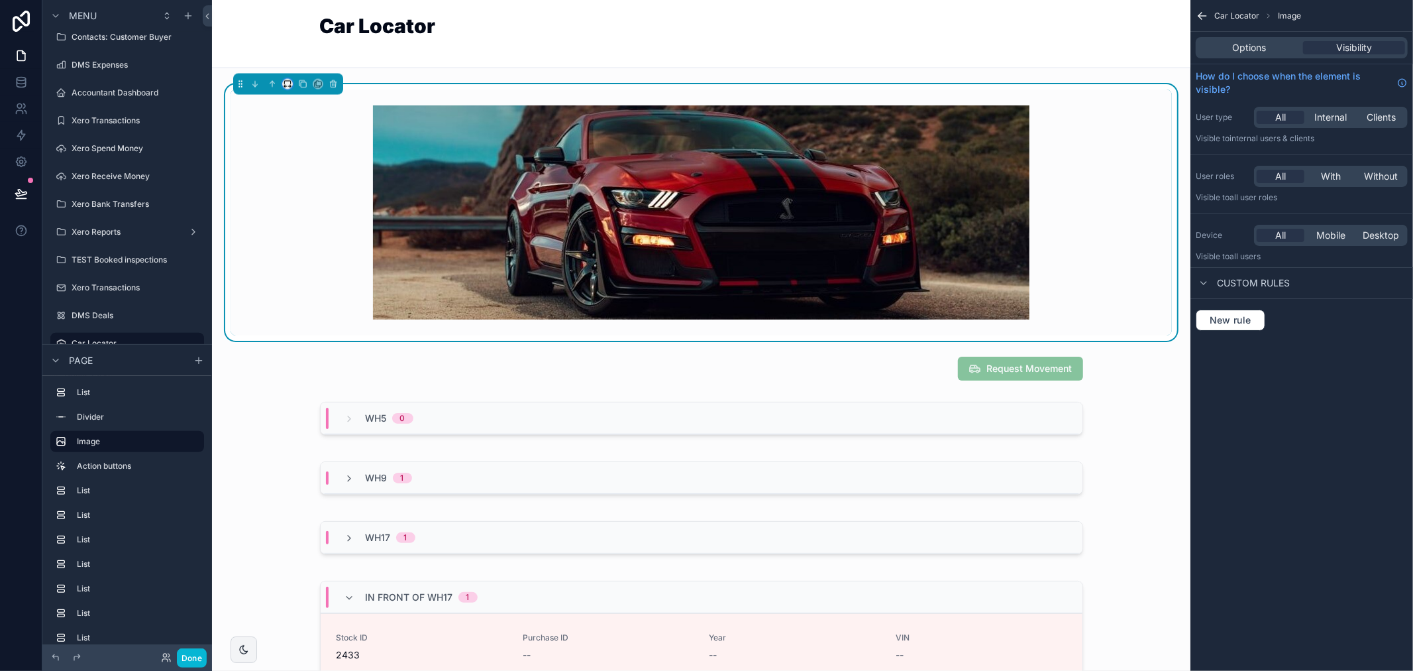
click at [288, 79] on button "scrollable content" at bounding box center [287, 84] width 11 height 11
click at [300, 183] on span "50%" at bounding box center [304, 184] width 21 height 16
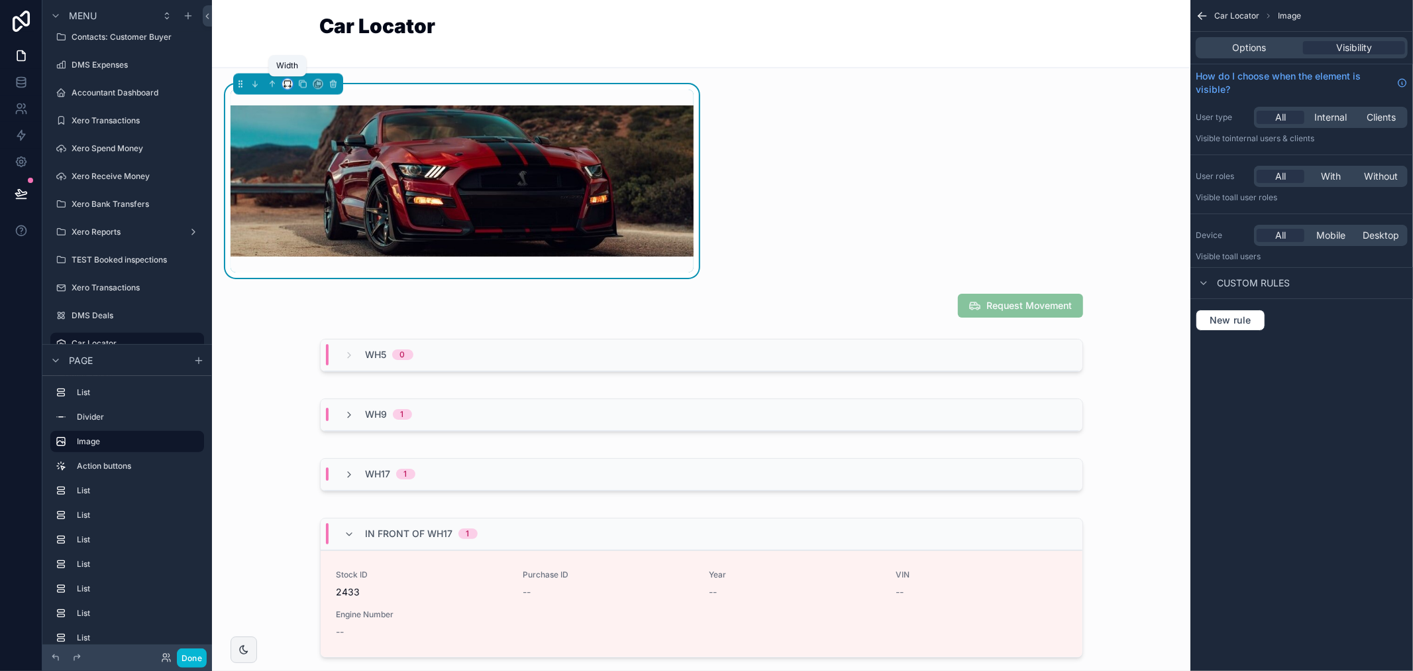
click at [290, 83] on icon "scrollable content" at bounding box center [287, 82] width 6 height 3
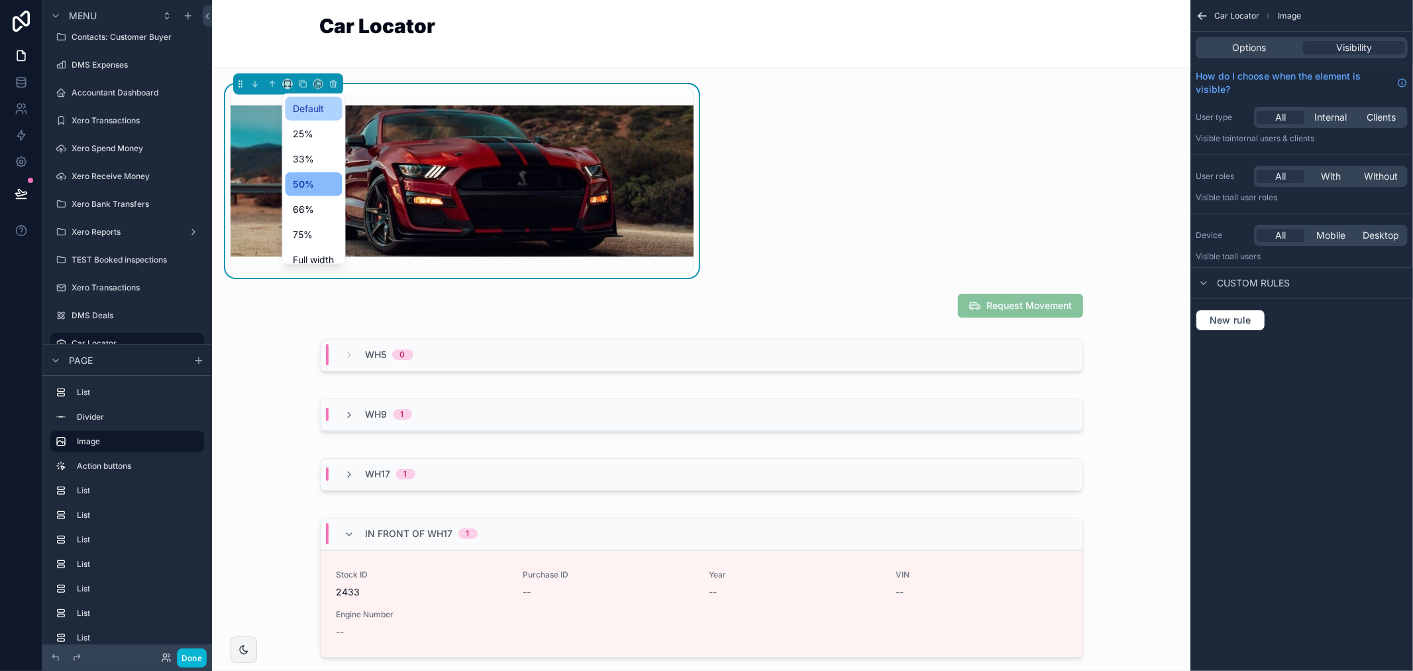
click at [303, 110] on span "Default" at bounding box center [309, 109] width 31 height 16
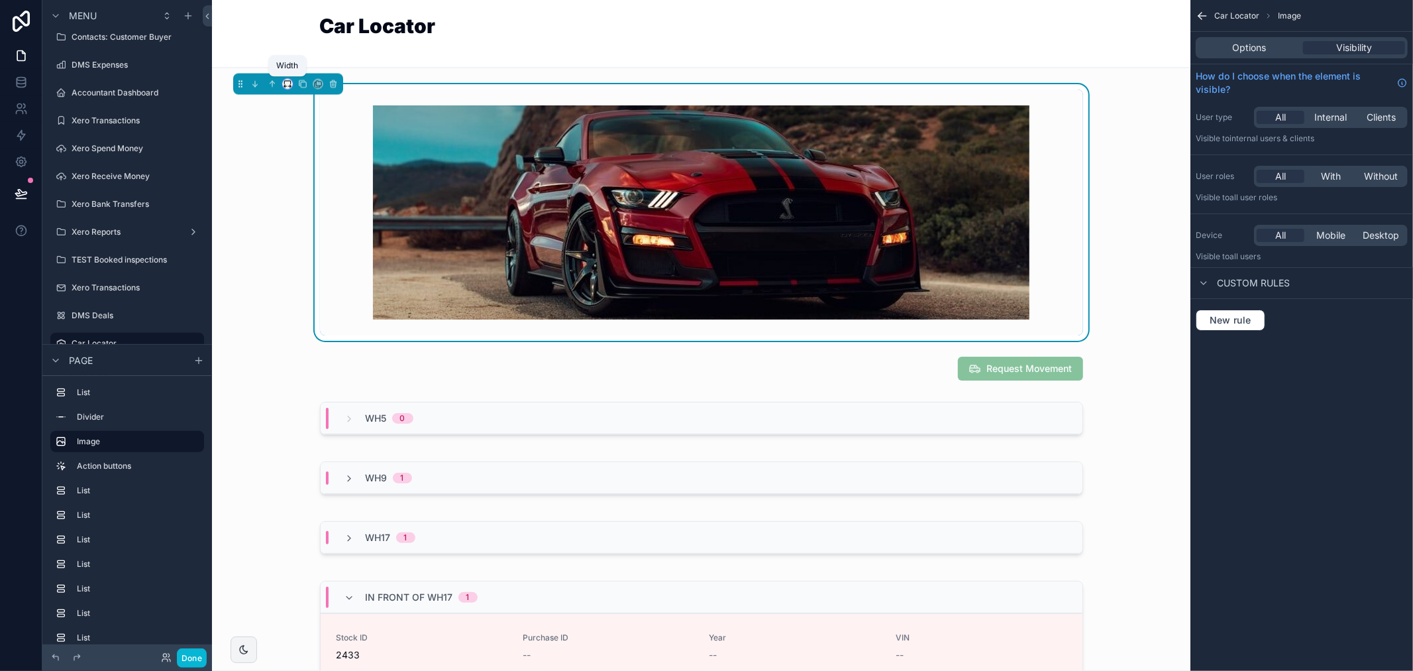
click at [287, 84] on icon "scrollable content" at bounding box center [287, 84] width 9 height 9
click at [308, 230] on span "75%" at bounding box center [304, 235] width 20 height 16
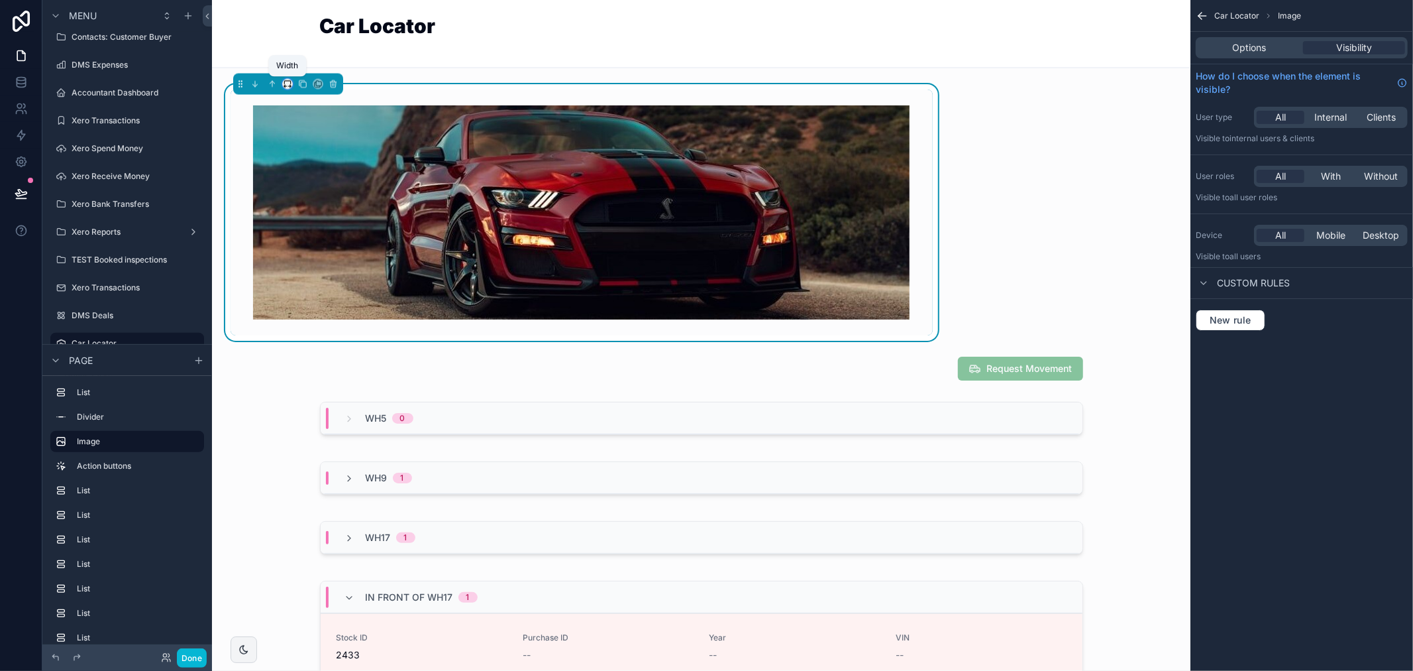
click at [288, 81] on icon "scrollable content" at bounding box center [287, 82] width 6 height 3
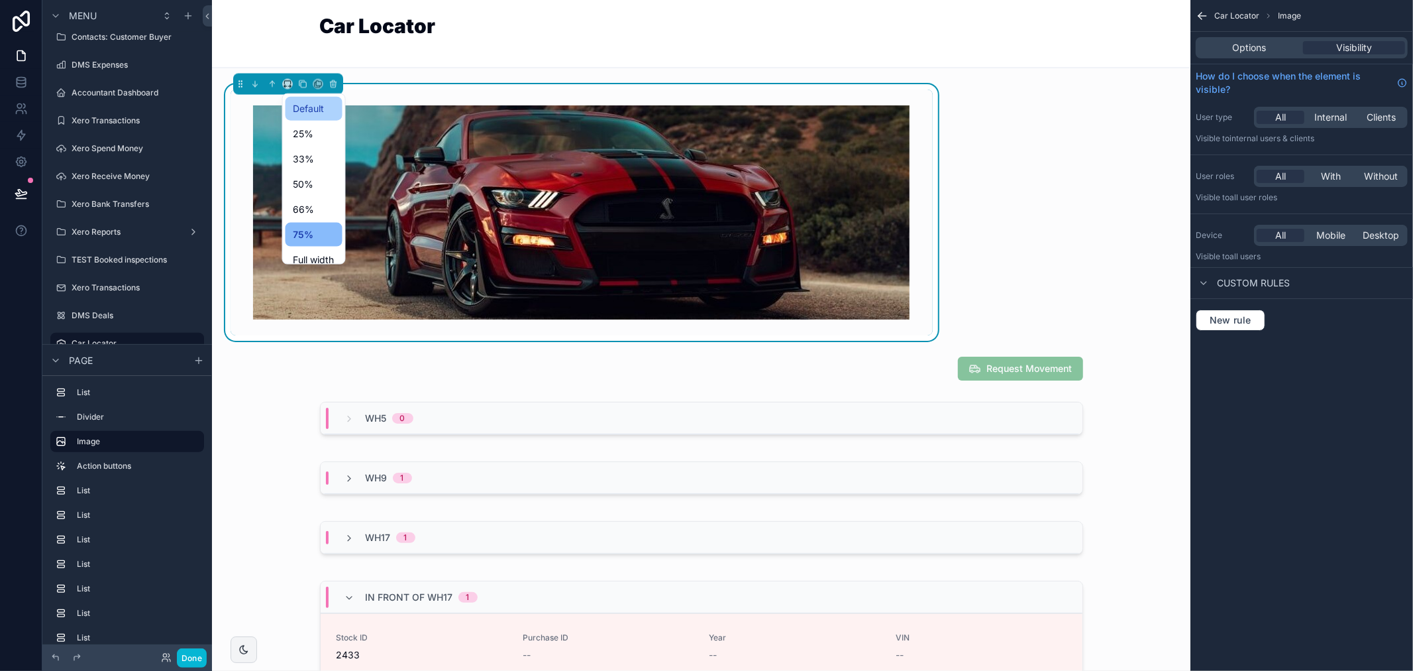
click at [303, 114] on span "Default" at bounding box center [309, 109] width 31 height 16
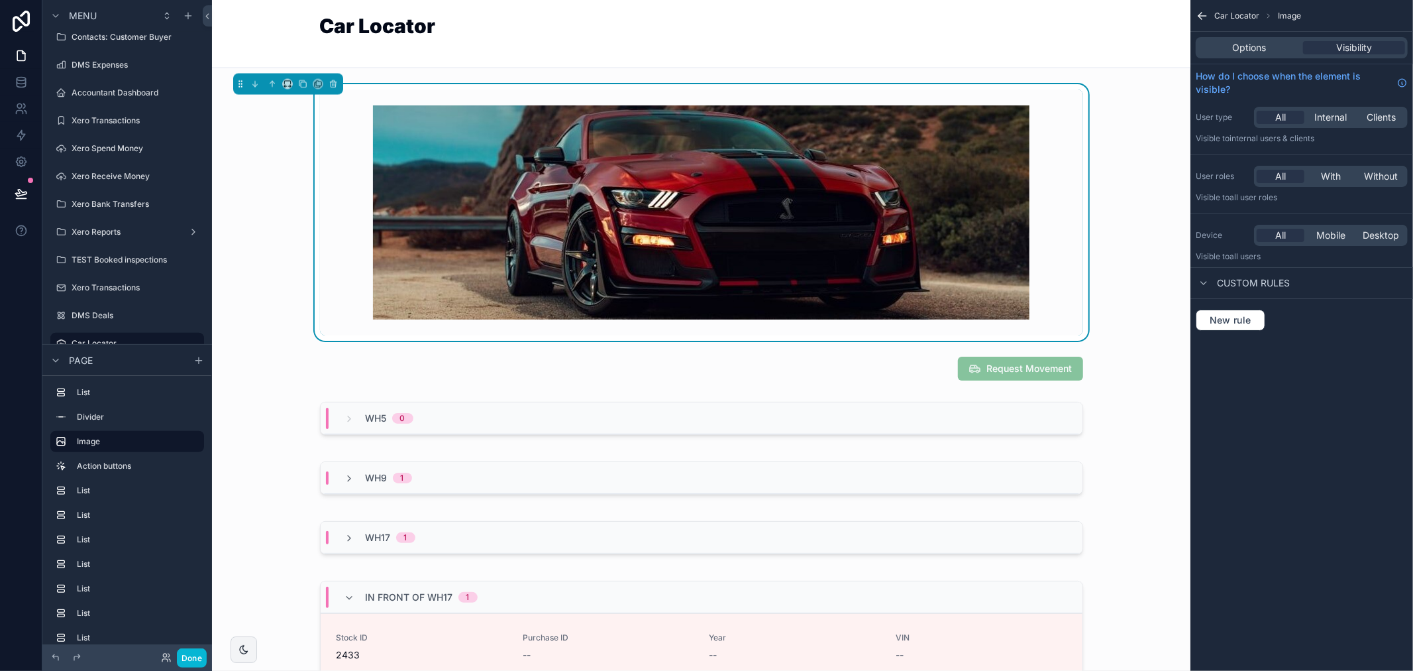
click at [1247, 429] on div "Car Locator Image Options Visibility How do I choose when the element is visibl…" at bounding box center [1302, 335] width 223 height 671
click at [1144, 347] on div "Add Filter Car Location WH5 2 Stock ID 2424 Brand Mini Model Countryman Year --…" at bounding box center [701, 525] width 979 height 4643
click at [193, 660] on button "Done" at bounding box center [192, 657] width 30 height 19
